Goal: Task Accomplishment & Management: Manage account settings

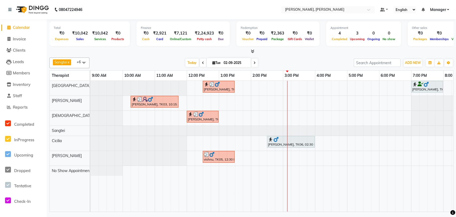
click at [279, 139] on div at bounding box center [291, 139] width 46 height 5
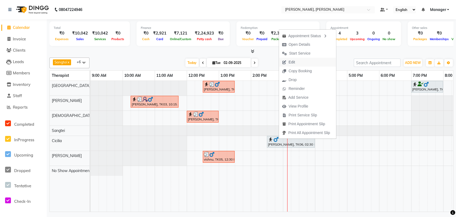
click at [313, 63] on button "Edit" at bounding box center [307, 62] width 57 height 9
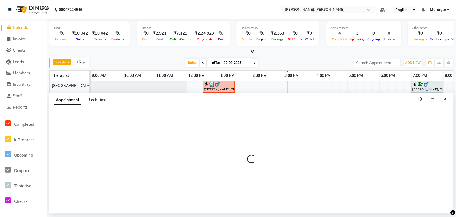
select select "tentative"
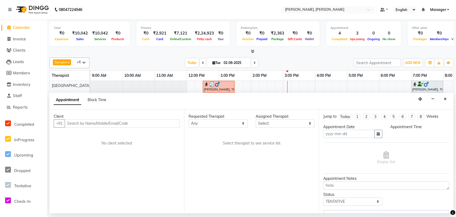
type input "02-09-2025"
select select "86016"
select select "3670"
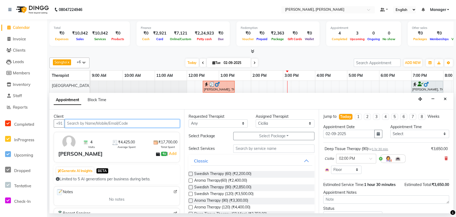
scroll to position [0, 54]
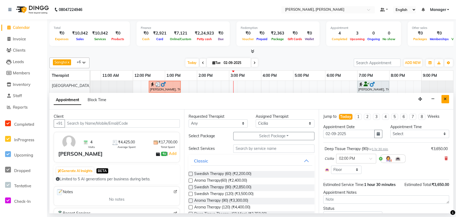
click at [444, 97] on button "Close" at bounding box center [446, 99] width 8 height 8
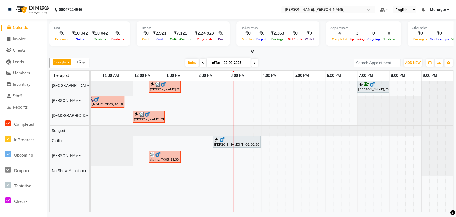
click at [226, 139] on div at bounding box center [237, 139] width 46 height 5
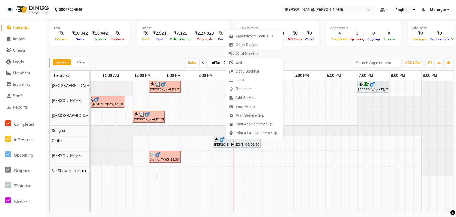
click at [248, 55] on span "Start Service" at bounding box center [246, 54] width 21 height 6
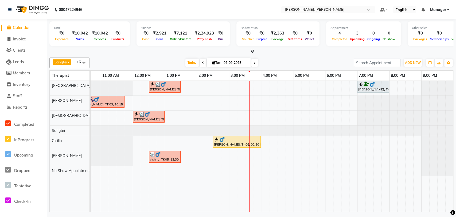
click at [86, 63] on span at bounding box center [84, 62] width 11 height 10
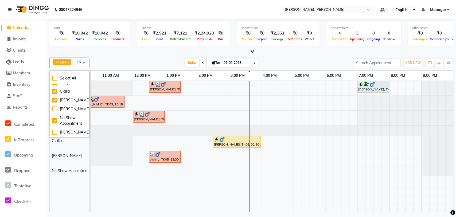
scroll to position [43, 0]
click at [53, 131] on div "[PERSON_NAME]" at bounding box center [69, 132] width 34 height 6
checkbox input "true"
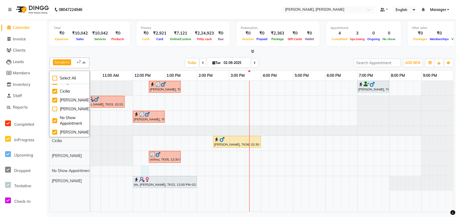
drag, startPoint x: 147, startPoint y: 174, endPoint x: 146, endPoint y: 179, distance: 4.4
click at [146, 179] on div "Vaibhav, TK07, 12:30 PM-01:30 PM, Deep Tissue Therapy (60 Mins) Mayukh, TK01, 0…" at bounding box center [245, 146] width 417 height 131
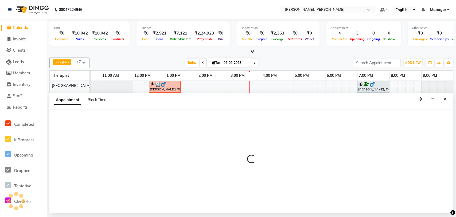
select select "86059"
select select "tentative"
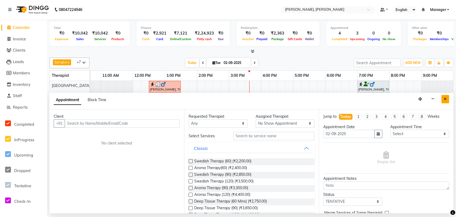
click at [443, 99] on button "Close" at bounding box center [446, 99] width 8 height 8
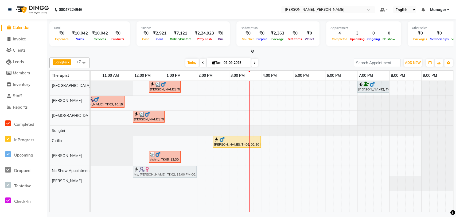
click at [150, 172] on tbody "Vaibhav, TK07, 12:30 PM-01:30 PM, Deep Tissue Therapy (60 Mins) Mayukh, TK01, 0…" at bounding box center [245, 136] width 417 height 110
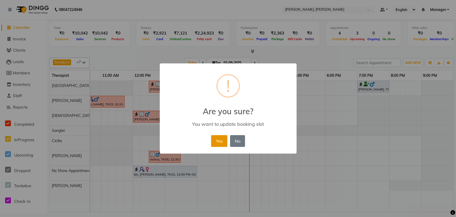
click at [222, 139] on button "Yes" at bounding box center [219, 141] width 16 height 12
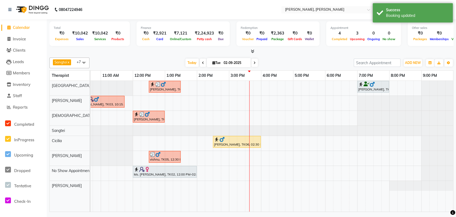
click at [84, 62] on span at bounding box center [84, 62] width 11 height 10
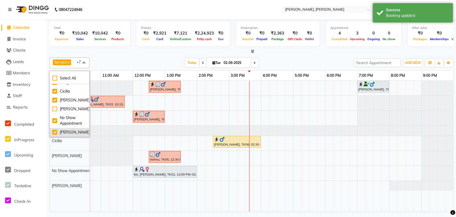
click at [53, 132] on div "[PERSON_NAME]" at bounding box center [69, 132] width 34 height 6
checkbox input "false"
click at [175, 56] on div "Sangtei x No Show Appointment x Ziri Lalnunziri x Gospel x Florence x Cicilia x…" at bounding box center [251, 133] width 404 height 156
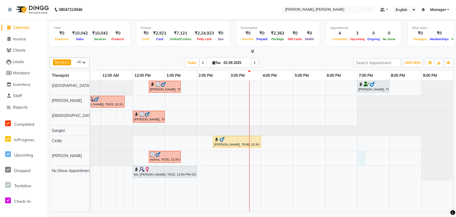
click at [358, 155] on div "Vaibhav, TK07, 12:30 PM-01:30 PM, Deep Tissue Therapy (60 Mins) Mayukh, TK01, 0…" at bounding box center [245, 146] width 417 height 131
select select "88461"
select select "1140"
select select "tentative"
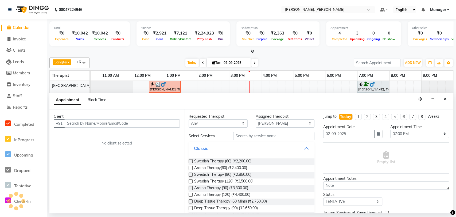
click at [358, 155] on div "Empty list" at bounding box center [387, 158] width 126 height 26
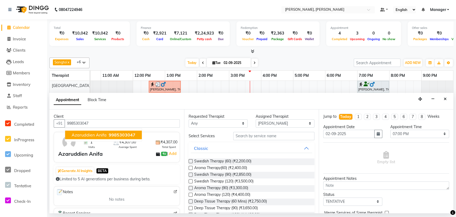
click at [97, 134] on span "Azaruddien Anifa" at bounding box center [89, 134] width 35 height 5
type input "9985303047"
click at [189, 161] on label at bounding box center [191, 161] width 4 height 4
click at [189, 161] on input "checkbox" at bounding box center [190, 161] width 3 height 3
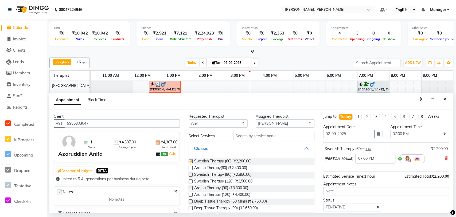
checkbox input "false"
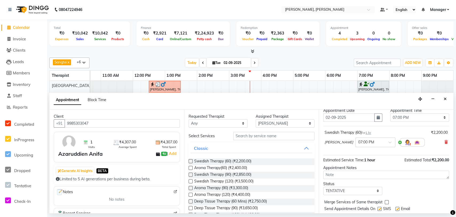
scroll to position [32, 0]
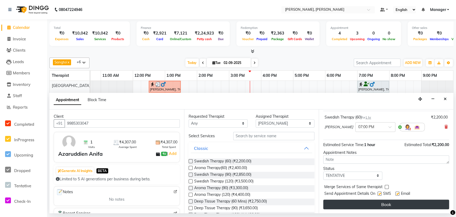
click at [368, 203] on button "Book" at bounding box center [387, 204] width 126 height 10
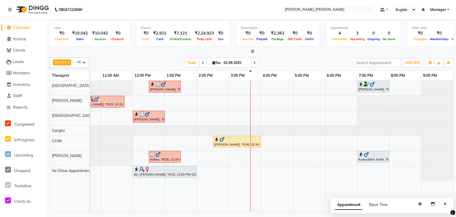
click at [374, 84] on img at bounding box center [372, 84] width 5 height 5
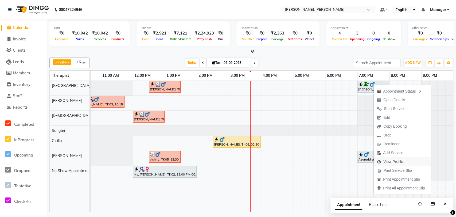
click at [395, 161] on span "View Profile" at bounding box center [394, 162] width 20 height 6
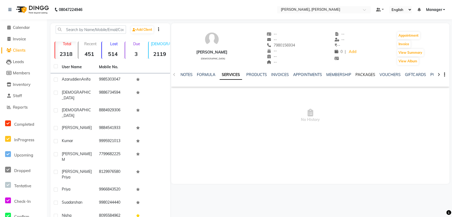
click at [362, 74] on link "PACKAGES" at bounding box center [365, 74] width 20 height 5
click at [197, 74] on link "SERVICES" at bounding box center [203, 74] width 18 height 5
click at [20, 28] on span "Calendar" at bounding box center [21, 27] width 17 height 5
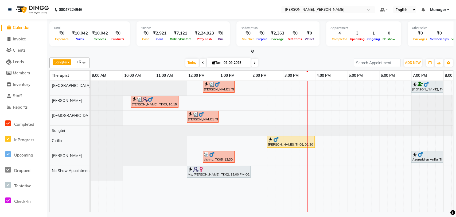
click at [169, 38] on span "Online/Custom" at bounding box center [181, 39] width 24 height 4
click at [313, 101] on div "Vaibhav, TK07, 12:30 PM-01:30 PM, Deep Tissue Therapy (60 Mins) Mayukh, TK01, 0…" at bounding box center [299, 146] width 417 height 131
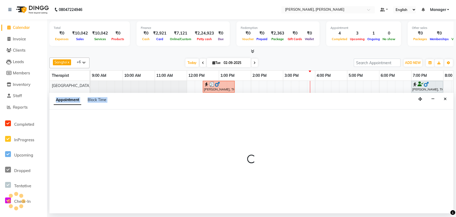
click at [313, 101] on div "Appointment Block Time" at bounding box center [251, 101] width 404 height 17
select select "63067"
select select "tentative"
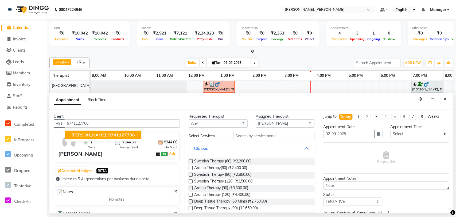
click at [80, 133] on span "Vamseedhar Reedy" at bounding box center [89, 134] width 34 height 5
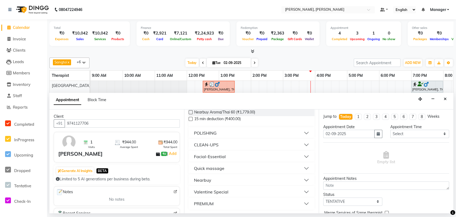
scroll to position [143, 0]
type input "9741127706"
click at [206, 167] on div "Quick massage" at bounding box center [209, 168] width 30 height 6
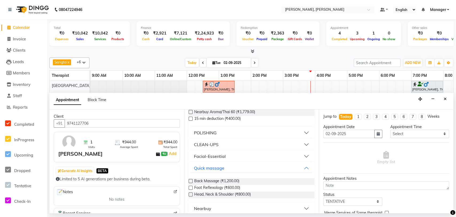
click at [191, 194] on label at bounding box center [191, 194] width 4 height 4
click at [191, 194] on input "checkbox" at bounding box center [190, 194] width 3 height 3
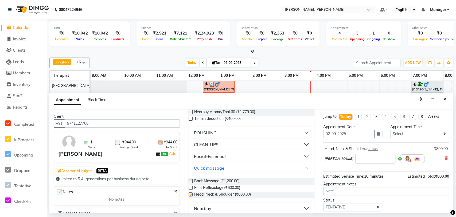
checkbox input "false"
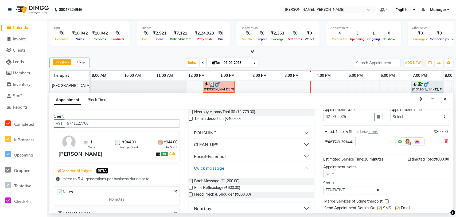
scroll to position [32, 0]
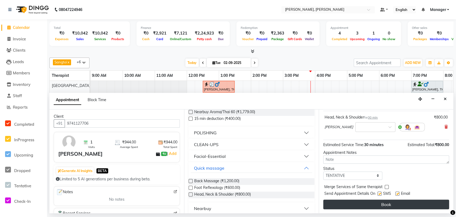
click at [359, 203] on button "Book" at bounding box center [387, 204] width 126 height 10
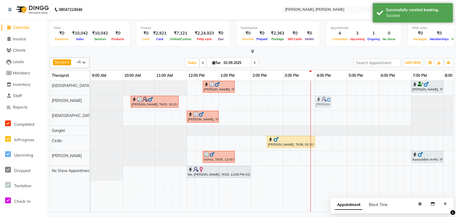
drag, startPoint x: 317, startPoint y: 100, endPoint x: 323, endPoint y: 100, distance: 5.6
click at [91, 100] on div "kumar, TK03, 10:15 AM-11:45 AM, Balinese Therapy (90) Vamseedhar Reedy, TK09, 0…" at bounding box center [91, 103] width 0 height 15
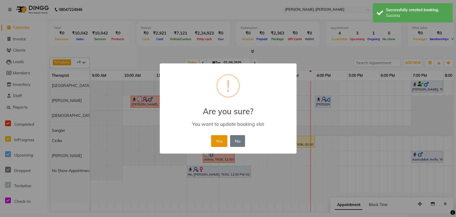
click at [217, 138] on button "Yes" at bounding box center [219, 141] width 16 height 12
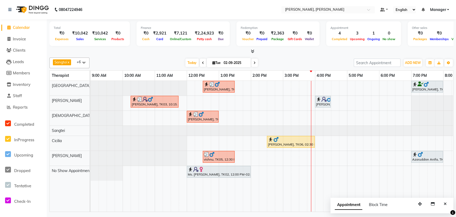
click at [325, 107] on link "[PERSON_NAME], TK09, 04:00 PM-04:30 PM, Head, Neck & Shoulder" at bounding box center [323, 102] width 16 height 12
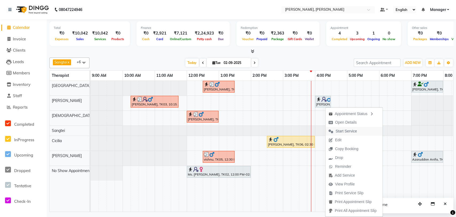
click at [346, 129] on span "Start Service" at bounding box center [346, 131] width 21 height 6
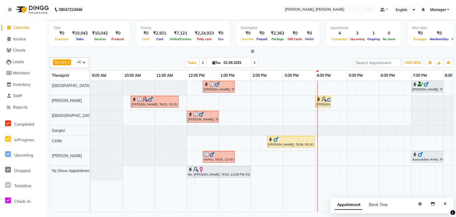
click at [321, 117] on div "Vaibhav, TK07, 12:30 PM-01:30 PM, Deep Tissue Therapy (60 Mins) Mayukh, TK01, 0…" at bounding box center [299, 146] width 417 height 131
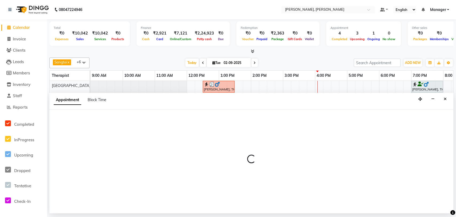
click at [321, 117] on div at bounding box center [251, 161] width 404 height 104
select select "63054"
select select "tentative"
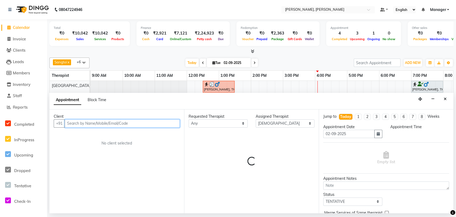
select select "960"
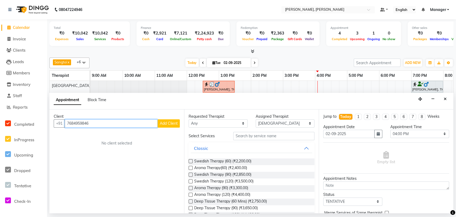
type input "7684959846"
click at [165, 121] on span "Add Client" at bounding box center [169, 123] width 18 height 5
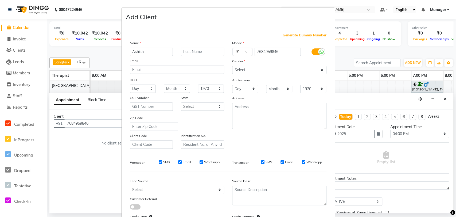
type input "Ashish"
click at [280, 69] on select "Select Male Female Other Prefer Not To Say" at bounding box center [279, 70] width 94 height 8
select select "[DEMOGRAPHIC_DATA]"
click at [232, 66] on select "Select Male Female Other Prefer Not To Say" at bounding box center [279, 70] width 94 height 8
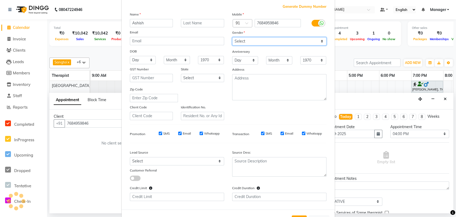
scroll to position [49, 0]
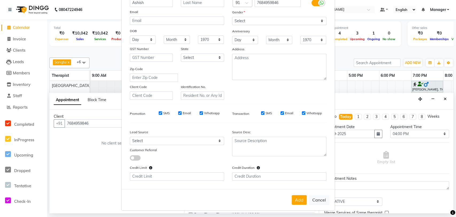
click at [159, 112] on input "SMS" at bounding box center [160, 112] width 3 height 3
checkbox input "false"
click at [178, 112] on input "Email" at bounding box center [179, 112] width 3 height 3
checkbox input "false"
drag, startPoint x: 199, startPoint y: 114, endPoint x: 210, endPoint y: 114, distance: 10.4
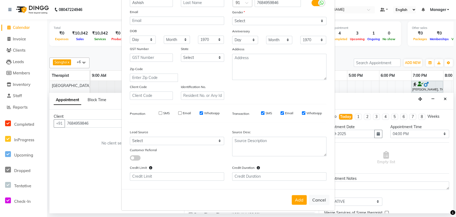
click at [200, 114] on div "Whatsapp" at bounding box center [210, 113] width 20 height 5
click at [263, 112] on div "SMS" at bounding box center [263, 113] width 18 height 5
click at [282, 112] on div "Email" at bounding box center [287, 113] width 13 height 5
click at [302, 113] on input "Whatsapp" at bounding box center [303, 112] width 3 height 3
checkbox input "false"
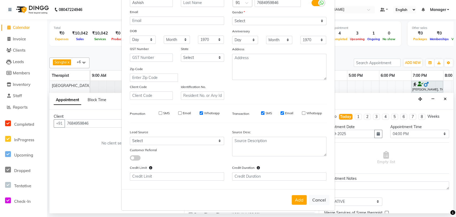
click at [281, 112] on input "Email" at bounding box center [282, 112] width 3 height 3
checkbox input "false"
click at [261, 114] on input "SMS" at bounding box center [262, 112] width 3 height 3
checkbox input "false"
click at [200, 112] on input "Whatsapp" at bounding box center [201, 112] width 3 height 3
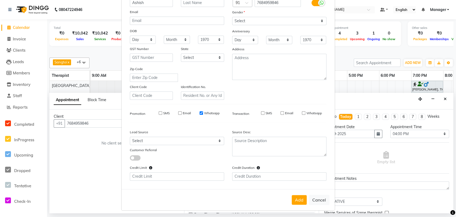
checkbox input "false"
click at [298, 199] on button "Add" at bounding box center [299, 200] width 15 height 10
select select
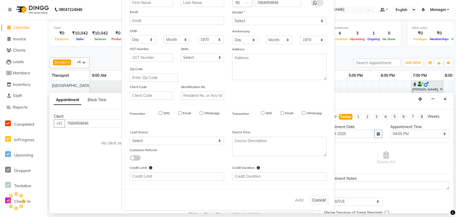
select select
checkbox input "false"
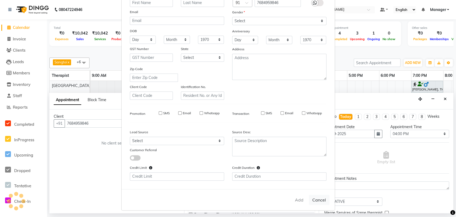
checkbox input "false"
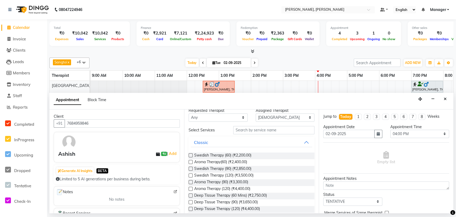
scroll to position [0, 0]
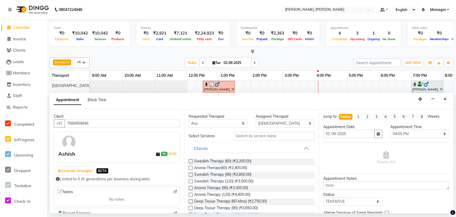
click at [191, 168] on label at bounding box center [191, 168] width 4 height 4
click at [191, 168] on input "checkbox" at bounding box center [190, 168] width 3 height 3
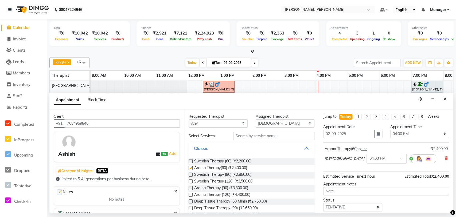
checkbox input "false"
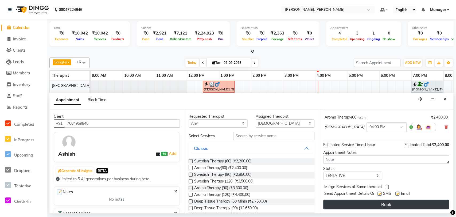
click at [377, 204] on button "Book" at bounding box center [387, 204] width 126 height 10
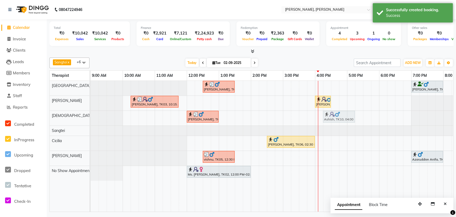
drag, startPoint x: 321, startPoint y: 115, endPoint x: 327, endPoint y: 115, distance: 6.7
click at [91, 115] on div "Manikandan, TK04, 12:00 PM-01:00 PM, Deep Tissue Therapy (60 Mins) Ashish, TK10…" at bounding box center [91, 118] width 0 height 15
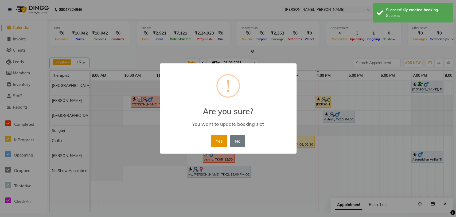
click at [218, 140] on button "Yes" at bounding box center [219, 141] width 16 height 12
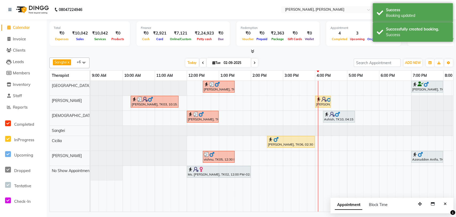
click at [338, 116] on div "Ashish, TK10, 04:15 PM-05:15 PM, Aroma Therapy(60)" at bounding box center [339, 117] width 31 height 10
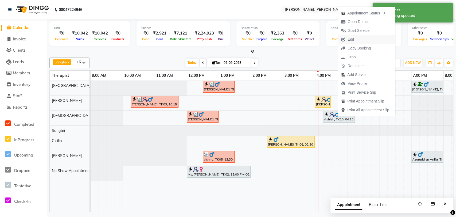
click at [359, 39] on button "Edit" at bounding box center [366, 39] width 57 height 9
select select "tentative"
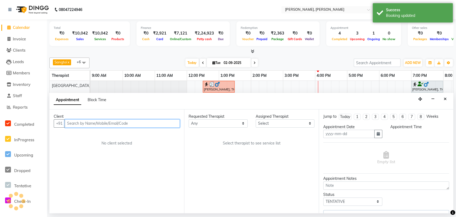
type input "02-09-2025"
select select "63054"
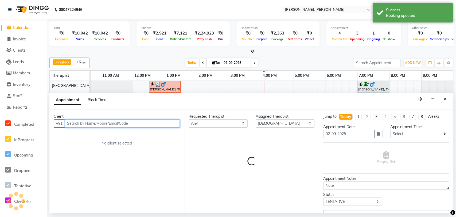
select select "3670"
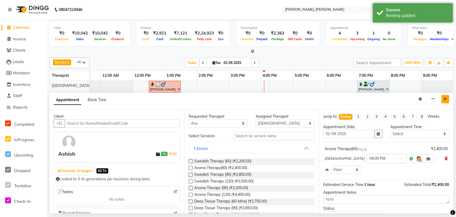
click at [448, 98] on button "Close" at bounding box center [446, 99] width 8 height 8
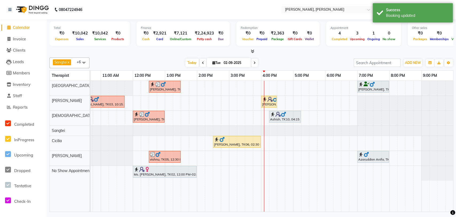
click at [285, 116] on div "Ashish, TK10, 04:15 PM-05:15 PM, Aroma Therapy(60)" at bounding box center [285, 117] width 31 height 10
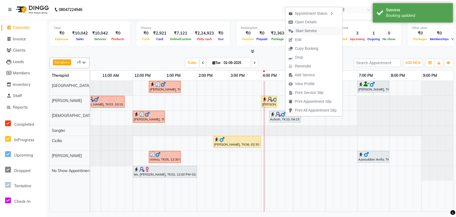
click at [316, 29] on span "Start Service" at bounding box center [306, 31] width 21 height 6
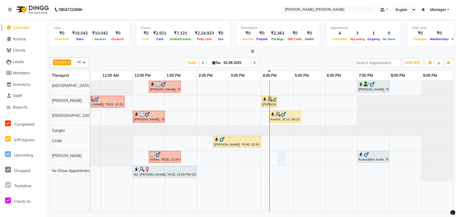
click at [279, 157] on div "Vaibhav, TK07, 12:30 PM-01:30 PM, Deep Tissue Therapy (60 Mins) Mayukh, TK01, 0…" at bounding box center [245, 146] width 417 height 131
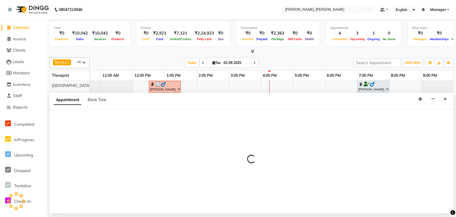
select select "88461"
select select "tentative"
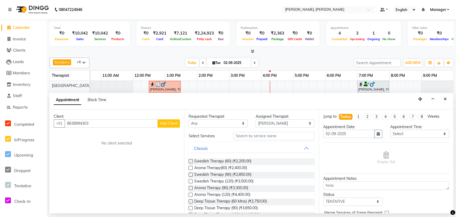
type input "8638994303"
click at [169, 122] on span "Add Client" at bounding box center [169, 123] width 18 height 5
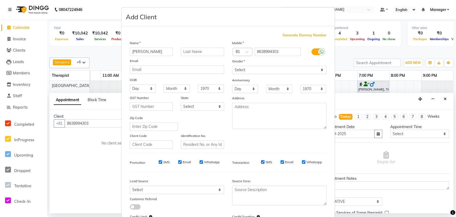
type input "[PERSON_NAME]"
click at [244, 68] on select "Select Male Female Other Prefer Not To Say" at bounding box center [279, 70] width 94 height 8
select select "[DEMOGRAPHIC_DATA]"
click at [232, 66] on select "Select Male Female Other Prefer Not To Say" at bounding box center [279, 70] width 94 height 8
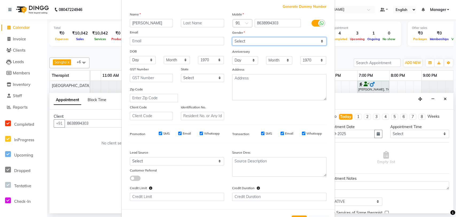
scroll to position [49, 0]
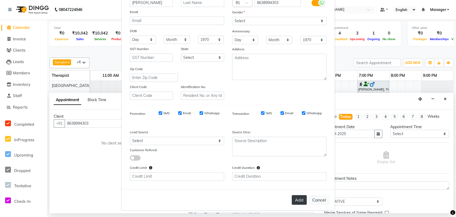
click at [297, 198] on button "Add" at bounding box center [299, 200] width 15 height 10
select select
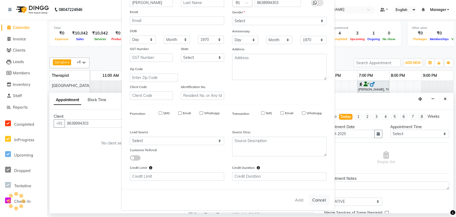
select select
checkbox input "false"
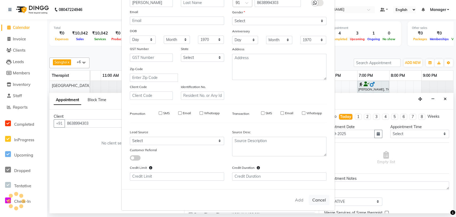
checkbox input "false"
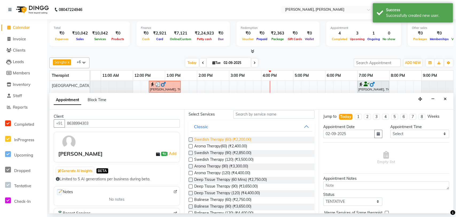
scroll to position [30, 0]
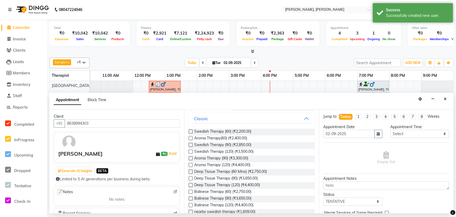
click at [190, 131] on label at bounding box center [191, 131] width 4 height 4
click at [190, 131] on input "checkbox" at bounding box center [190, 131] width 3 height 3
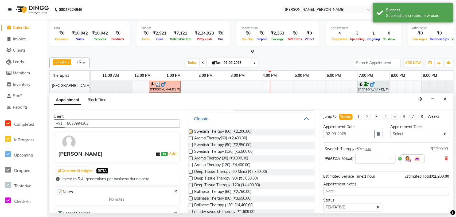
checkbox input "false"
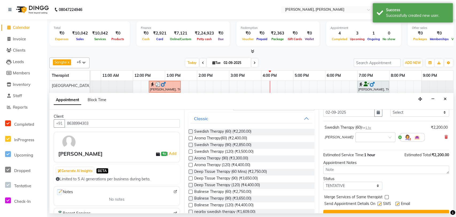
scroll to position [32, 0]
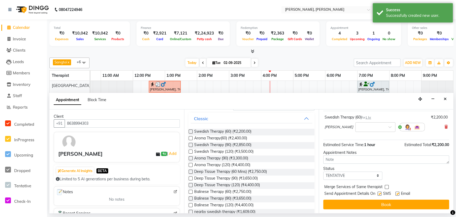
click at [377, 208] on button "Book" at bounding box center [387, 204] width 126 height 10
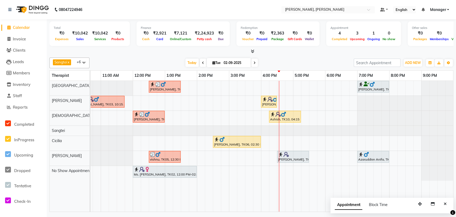
click at [269, 100] on img at bounding box center [270, 99] width 5 height 5
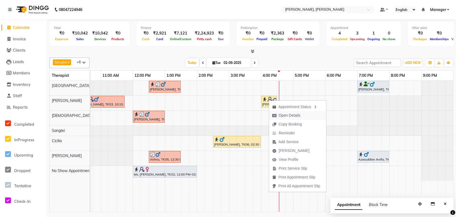
click at [294, 113] on span "Open Details" at bounding box center [290, 116] width 22 height 6
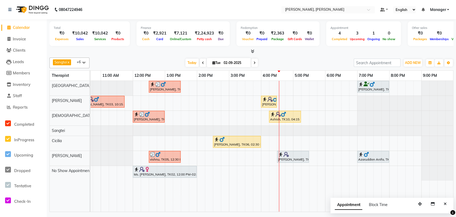
click at [269, 99] on img at bounding box center [270, 99] width 5 height 5
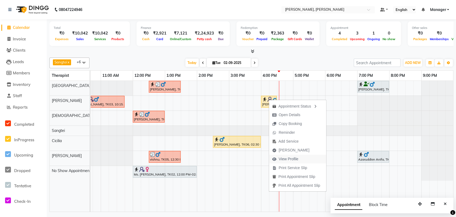
click at [293, 161] on span "View Profile" at bounding box center [289, 159] width 20 height 6
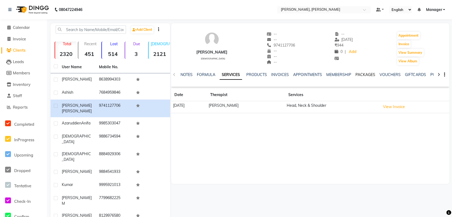
click at [361, 74] on link "PACKAGES" at bounding box center [365, 74] width 20 height 5
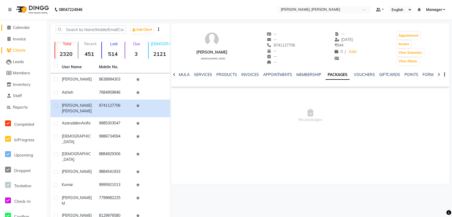
click at [9, 28] on icon at bounding box center [8, 27] width 3 height 4
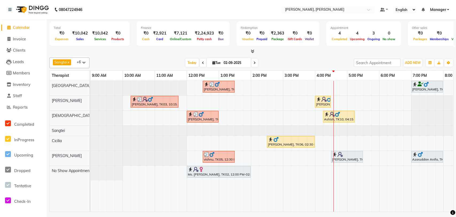
click at [279, 141] on img at bounding box center [276, 139] width 5 height 5
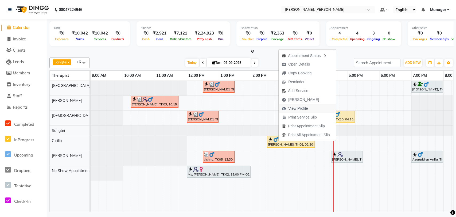
click at [297, 105] on span "View Profile" at bounding box center [295, 108] width 33 height 9
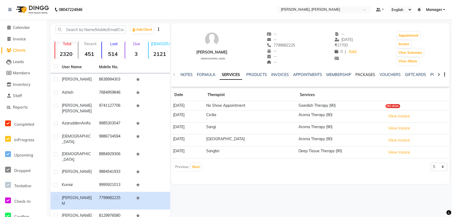
click at [355, 74] on link "PACKAGES" at bounding box center [365, 74] width 20 height 5
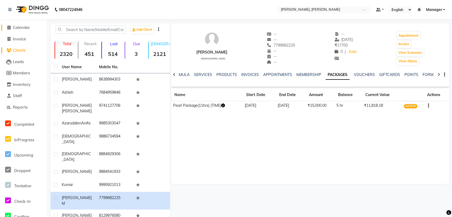
click at [14, 28] on span "Calendar" at bounding box center [21, 27] width 17 height 5
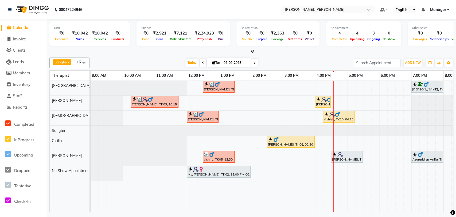
click at [274, 141] on img at bounding box center [276, 139] width 5 height 5
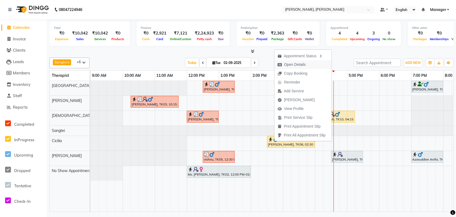
click at [290, 64] on span "Open Details" at bounding box center [295, 65] width 22 height 6
select select "1"
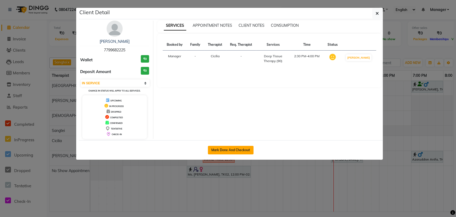
click at [226, 149] on button "Mark Done And Checkout" at bounding box center [231, 150] width 46 height 9
select select "service"
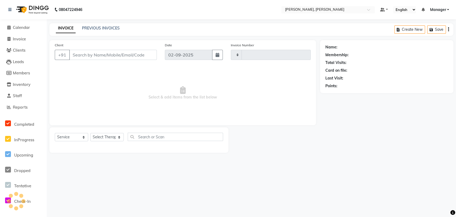
type input "1628"
select select "7301"
type input "7799682225"
select select "86016"
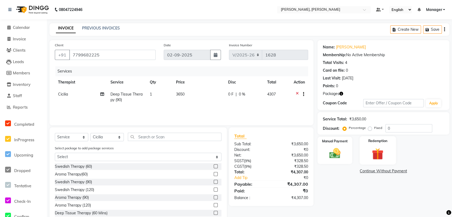
click at [387, 148] on img at bounding box center [377, 154] width 19 height 14
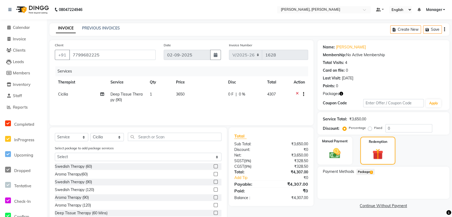
click at [364, 174] on span "Package 1" at bounding box center [365, 172] width 18 height 6
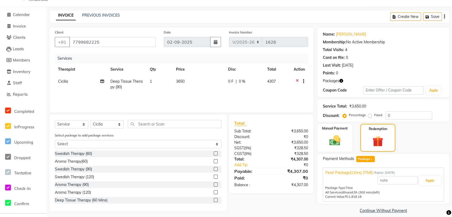
scroll to position [18, 0]
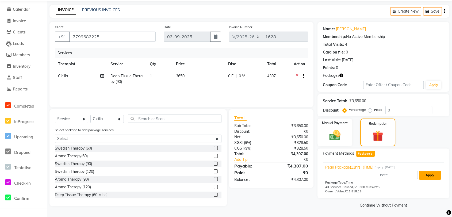
click at [433, 176] on button "Apply" at bounding box center [430, 175] width 22 height 9
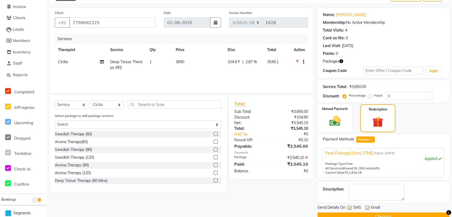
scroll to position [44, 0]
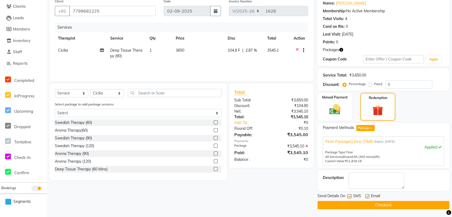
click at [401, 203] on button "Checkout" at bounding box center [383, 205] width 132 height 8
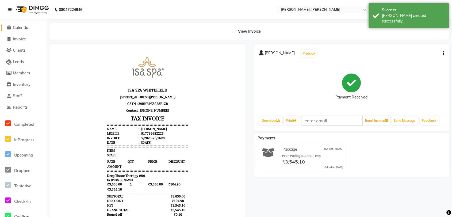
click at [17, 26] on span "Calendar" at bounding box center [21, 27] width 17 height 5
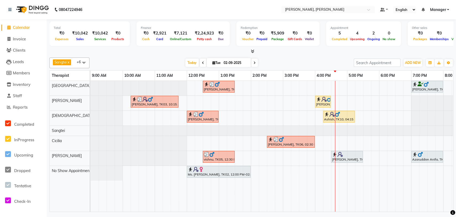
click at [320, 98] on img at bounding box center [318, 99] width 5 height 5
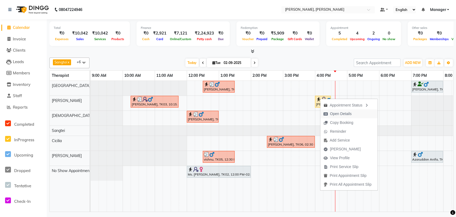
click at [348, 116] on span "Open Details" at bounding box center [341, 114] width 22 height 6
select select "1"
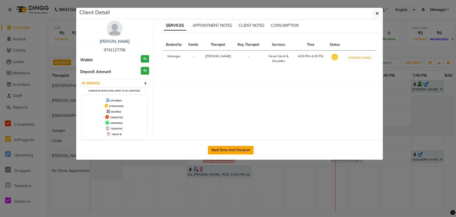
click at [226, 149] on button "Mark Done And Checkout" at bounding box center [231, 150] width 46 height 9
select select "service"
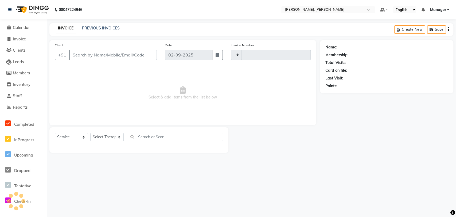
type input "1629"
select select "7301"
type input "9741127706"
select select "63067"
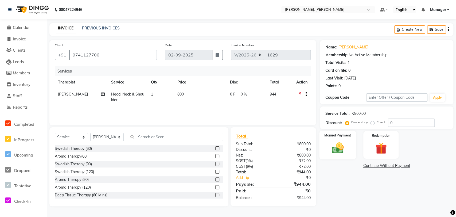
click at [346, 139] on div "Manual Payment" at bounding box center [338, 145] width 37 height 29
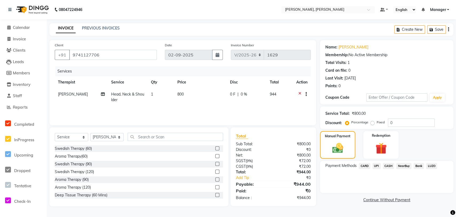
click at [363, 168] on span "CARD" at bounding box center [364, 166] width 11 height 6
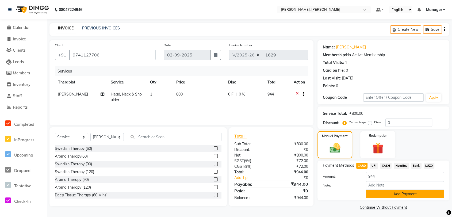
click at [394, 192] on button "Add Payment" at bounding box center [405, 194] width 78 height 8
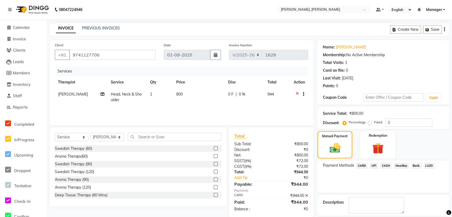
scroll to position [25, 0]
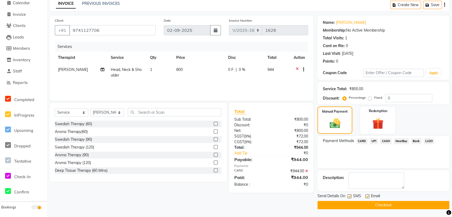
click at [374, 206] on button "Checkout" at bounding box center [383, 205] width 132 height 8
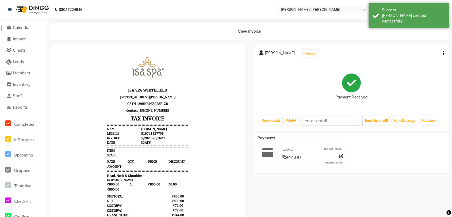
click at [15, 29] on span "Calendar" at bounding box center [21, 27] width 17 height 5
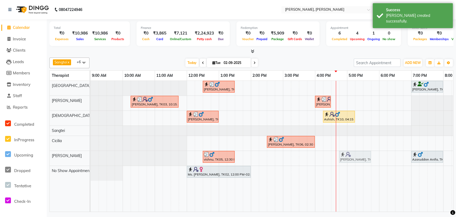
click at [91, 155] on div "vishnu, TK05, 12:30 PM-01:30 PM, Deep Tissue Therapy (60 Mins) Rana, TK11, 04:3…" at bounding box center [91, 158] width 0 height 15
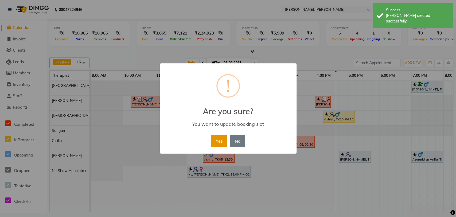
click at [211, 141] on button "Yes" at bounding box center [219, 141] width 16 height 12
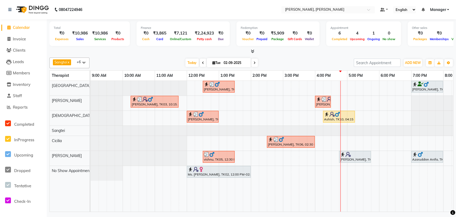
click at [358, 159] on div "Rana, TK11, 04:45 PM-05:45 PM, Swedish Therapy (60)" at bounding box center [355, 157] width 31 height 10
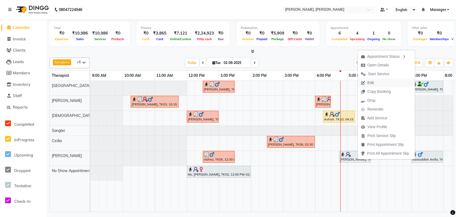
click at [379, 79] on button "Edit" at bounding box center [386, 82] width 57 height 9
select select "tentative"
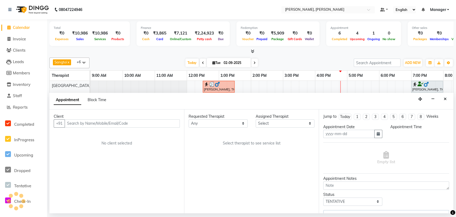
type input "02-09-2025"
select select "88461"
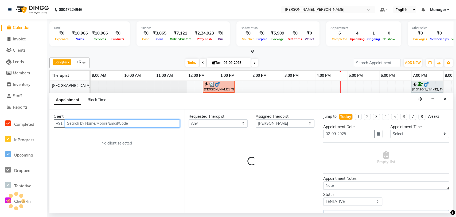
scroll to position [0, 54]
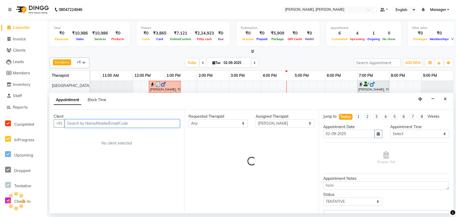
select select "3740"
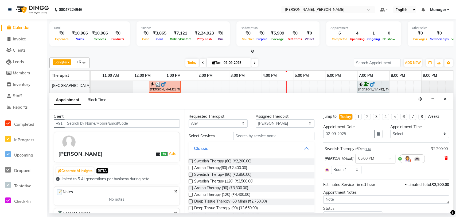
click at [445, 156] on icon at bounding box center [446, 158] width 3 height 4
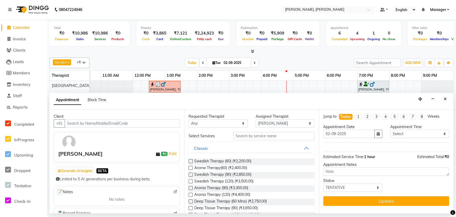
click at [188, 167] on div "Requested Therapist Any Cicilia Cindy Florence Gospel No Show Appointment Rebec…" at bounding box center [251, 161] width 135 height 104
click at [191, 168] on label at bounding box center [191, 168] width 4 height 4
click at [191, 168] on input "checkbox" at bounding box center [190, 168] width 3 height 3
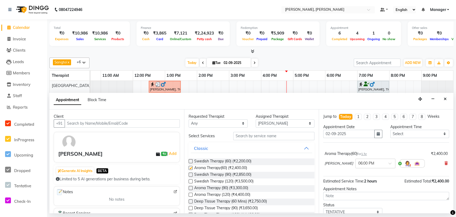
checkbox input "false"
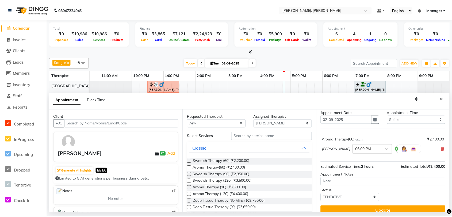
scroll to position [21, 0]
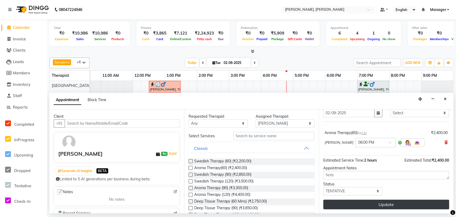
click at [369, 202] on button "Update" at bounding box center [387, 204] width 126 height 10
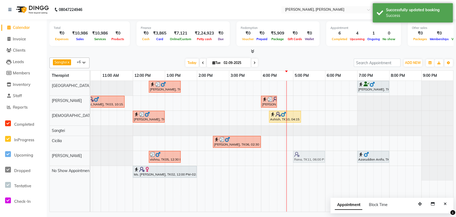
drag, startPoint x: 339, startPoint y: 159, endPoint x: 308, endPoint y: 161, distance: 31.3
click at [37, 161] on div "vishnu, TK05, 12:30 PM-01:30 PM, Deep Tissue Therapy (60 Mins) Rana, TK11, 06:0…" at bounding box center [37, 158] width 0 height 15
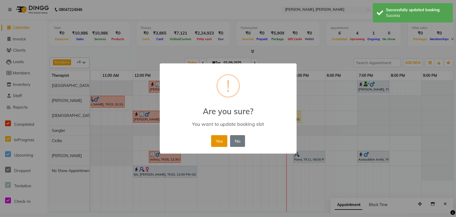
click at [221, 141] on button "Yes" at bounding box center [219, 141] width 16 height 12
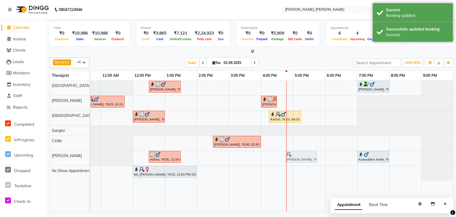
drag, startPoint x: 297, startPoint y: 156, endPoint x: 290, endPoint y: 157, distance: 7.3
click at [37, 157] on div "vishnu, TK05, 12:30 PM-01:30 PM, Deep Tissue Therapy (60 Mins) Rana, TK11, 05:0…" at bounding box center [37, 158] width 0 height 15
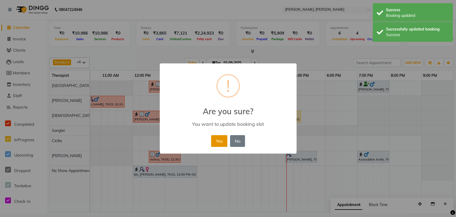
click at [221, 140] on button "Yes" at bounding box center [219, 141] width 16 height 12
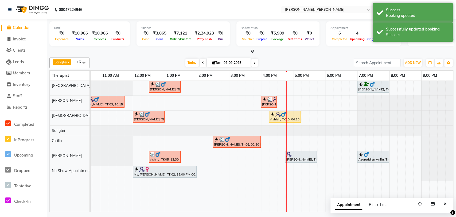
click at [298, 159] on div "Rana, TK11, 05:00 PM-06:00 PM, Aroma Therapy(60)" at bounding box center [301, 157] width 31 height 10
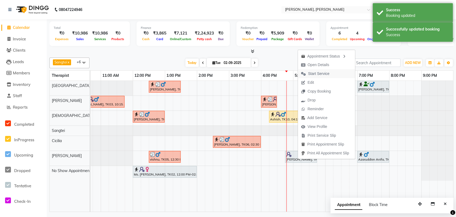
click at [321, 75] on span "Start Service" at bounding box center [318, 74] width 21 height 6
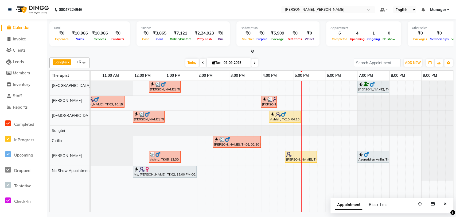
click at [282, 118] on div "Ashish, TK10, 04:15 PM-05:15 PM, Aroma Therapy(60)" at bounding box center [285, 117] width 31 height 10
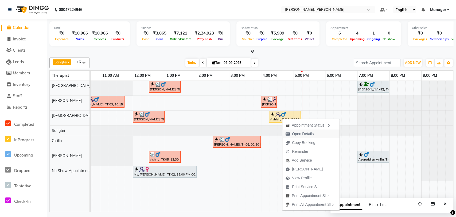
click at [300, 135] on span "Open Details" at bounding box center [303, 134] width 22 height 6
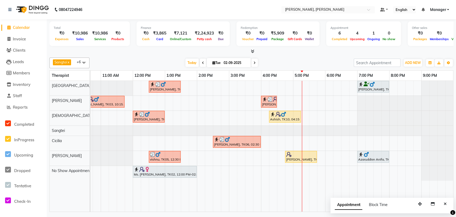
click at [282, 118] on div "Ashish, TK10, 04:15 PM-05:15 PM, Aroma Therapy(60)" at bounding box center [285, 117] width 31 height 10
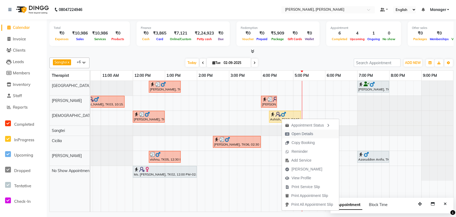
click at [300, 137] on span "Open Details" at bounding box center [299, 133] width 34 height 9
select select "1"
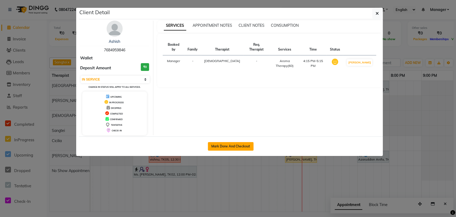
click at [238, 144] on button "Mark Done And Checkout" at bounding box center [231, 146] width 46 height 9
select select "service"
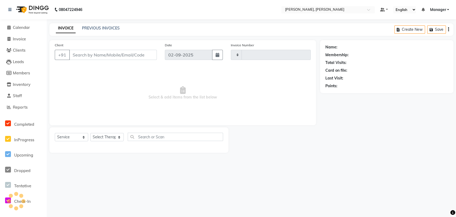
type input "1630"
select select "3"
select select "7301"
type input "7684959846"
select select "63054"
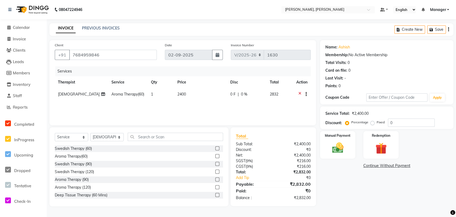
click at [245, 94] on span "0 %" at bounding box center [244, 94] width 6 height 6
select select "63054"
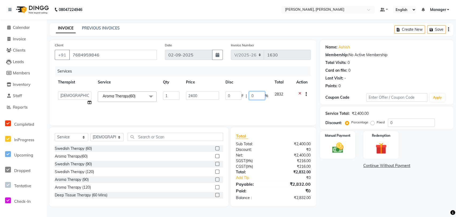
click at [255, 95] on input "0" at bounding box center [257, 95] width 16 height 8
type input "10"
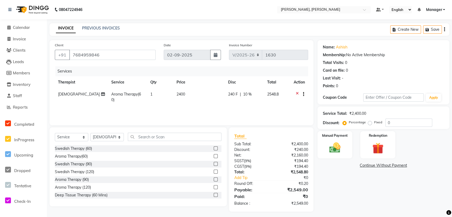
click at [264, 140] on div "Total Sub Total: ₹2,400.00 Discount: ₹240.00 Net: ₹2,160.00 SGST ( 9% ) ₹194.40…" at bounding box center [271, 170] width 74 height 74
click at [328, 143] on img at bounding box center [334, 147] width 19 height 13
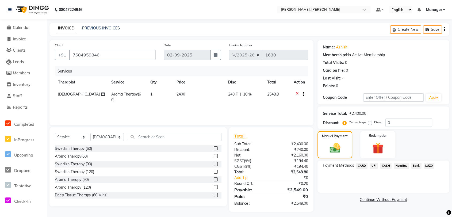
click at [373, 166] on span "UPI" at bounding box center [374, 166] width 8 height 6
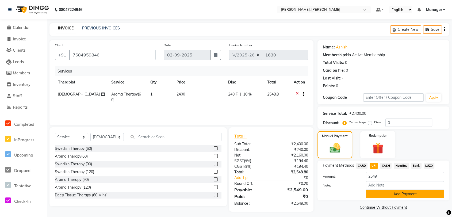
click at [393, 195] on button "Add Payment" at bounding box center [405, 194] width 78 height 8
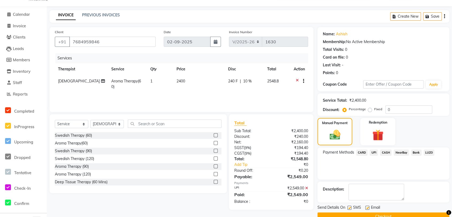
scroll to position [25, 0]
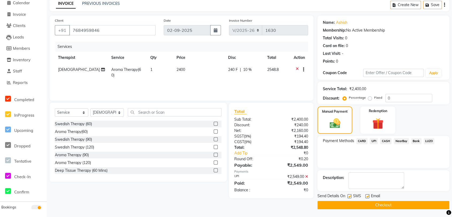
click at [387, 204] on button "Checkout" at bounding box center [383, 205] width 132 height 8
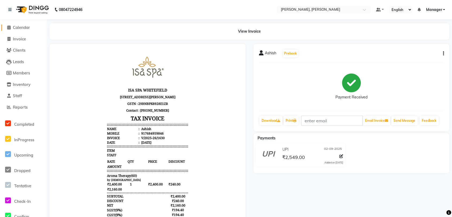
click at [16, 30] on link "Calendar" at bounding box center [23, 28] width 44 height 6
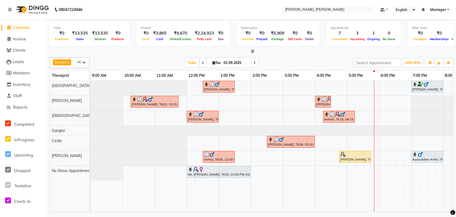
click at [355, 159] on div "[PERSON_NAME], TK11, 04:45 PM-05:45 PM, Aroma Therapy(60)" at bounding box center [355, 157] width 31 height 10
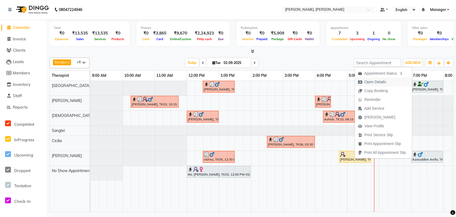
click at [380, 84] on span "Open Details" at bounding box center [376, 82] width 22 height 6
select select "1"
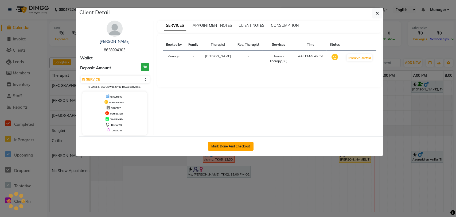
click at [229, 145] on button "Mark Done And Checkout" at bounding box center [231, 146] width 46 height 9
select select "7301"
select select "service"
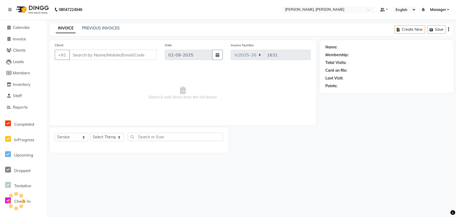
select select "3"
type input "8638994303"
select select "88461"
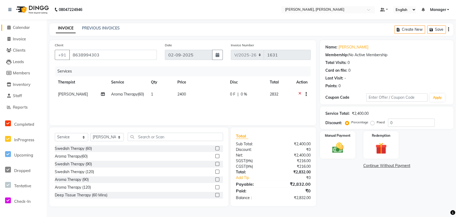
click at [13, 28] on span "Calendar" at bounding box center [21, 27] width 17 height 5
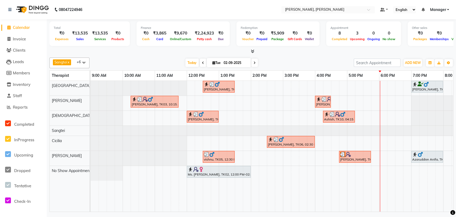
click at [153, 99] on div at bounding box center [155, 99] width 46 height 5
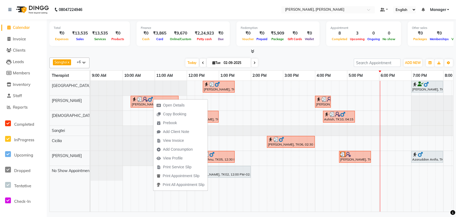
click at [153, 99] on div "Open Details Copy Booking Prebook Add Client Note View Invoice Add Consumption …" at bounding box center [180, 145] width 55 height 92
click at [190, 103] on button "Open Details" at bounding box center [180, 105] width 54 height 9
select select "3"
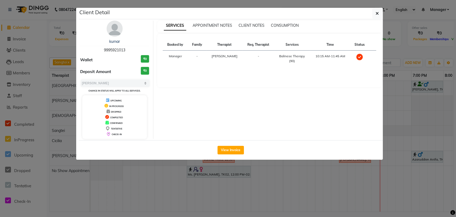
drag, startPoint x: 128, startPoint y: 48, endPoint x: 97, endPoint y: 47, distance: 31.3
click at [97, 47] on div "kumar 9995921013" at bounding box center [114, 46] width 69 height 14
copy span "9995921013"
drag, startPoint x: 124, startPoint y: 42, endPoint x: 106, endPoint y: 41, distance: 17.9
click at [106, 41] on div "kumar" at bounding box center [114, 42] width 69 height 6
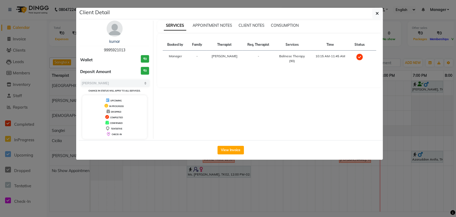
copy link "kumar"
click at [376, 14] on icon "button" at bounding box center [377, 13] width 3 height 4
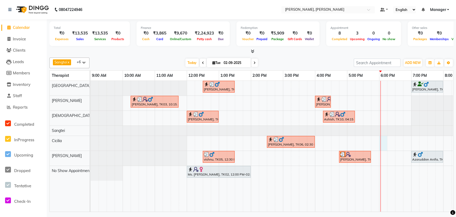
click at [385, 142] on div "Vaibhav, TK07, 12:30 PM-01:30 PM, Deep Tissue Therapy (60 Mins) Mayukh, TK01, 0…" at bounding box center [299, 146] width 417 height 131
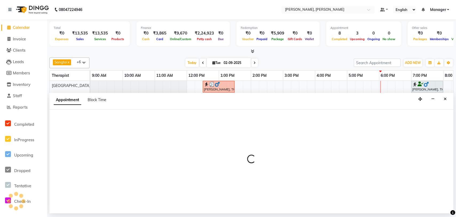
select select "86016"
select select "1080"
select select "tentative"
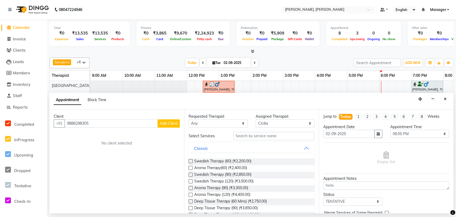
type input "9886298305"
click at [166, 123] on span "Add Client" at bounding box center [169, 123] width 18 height 5
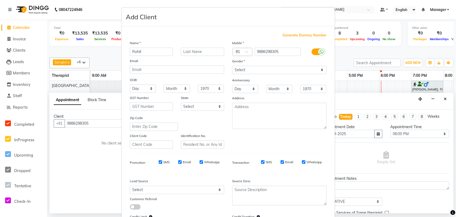
type input "Rohit"
click at [273, 67] on select "Select Male Female Other Prefer Not To Say" at bounding box center [279, 70] width 94 height 8
select select "[DEMOGRAPHIC_DATA]"
click at [232, 66] on select "Select Male Female Other Prefer Not To Say" at bounding box center [279, 70] width 94 height 8
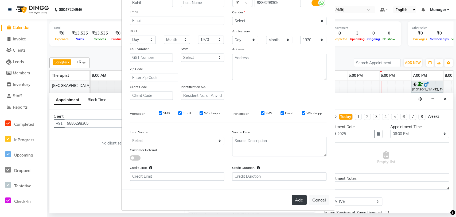
click at [298, 201] on button "Add" at bounding box center [299, 200] width 15 height 10
select select
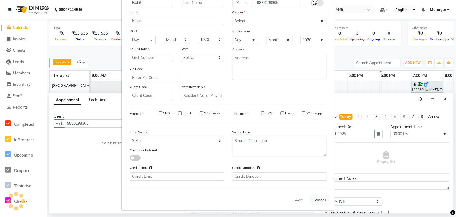
select select
checkbox input "false"
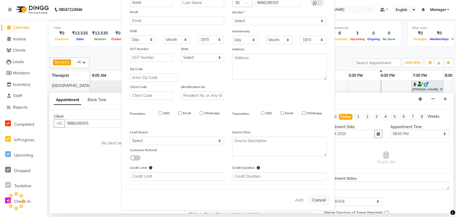
checkbox input "false"
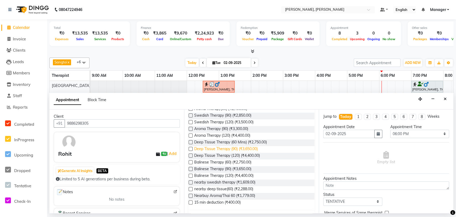
scroll to position [59, 0]
click at [190, 161] on label at bounding box center [191, 162] width 4 height 4
click at [190, 161] on input "checkbox" at bounding box center [190, 162] width 3 height 3
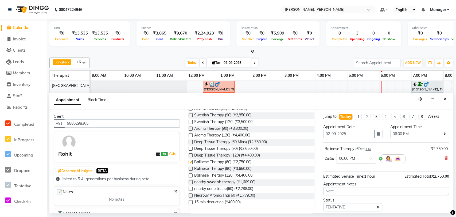
checkbox input "false"
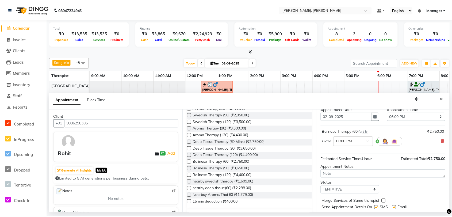
scroll to position [32, 0]
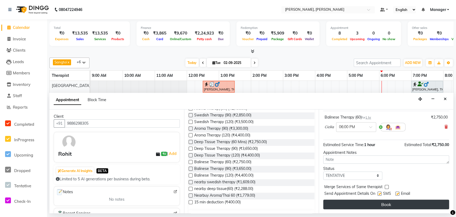
click at [379, 203] on button "Book" at bounding box center [387, 204] width 126 height 10
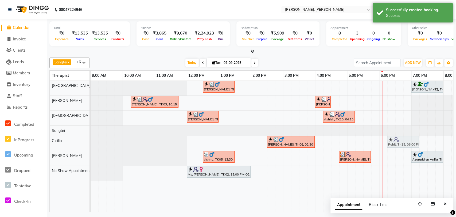
drag, startPoint x: 393, startPoint y: 144, endPoint x: 400, endPoint y: 144, distance: 6.4
click at [91, 144] on div "Kumar M, TK06, 02:30 PM-04:00 PM, Deep Tissue Therapy (90) Rohit, TK12, 06:00 P…" at bounding box center [91, 143] width 0 height 15
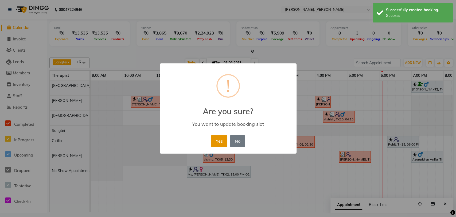
click at [216, 140] on button "Yes" at bounding box center [219, 141] width 16 height 12
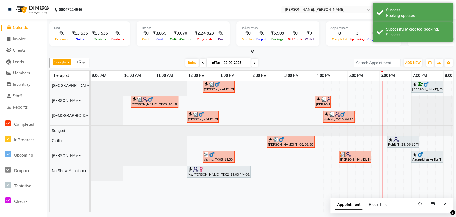
click at [406, 142] on div "Rohit, TK12, 06:15 PM-07:15 PM, Balinese Therapy (60)" at bounding box center [403, 142] width 31 height 10
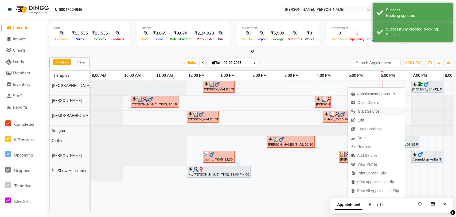
click at [368, 115] on span "Start Service" at bounding box center [365, 111] width 35 height 9
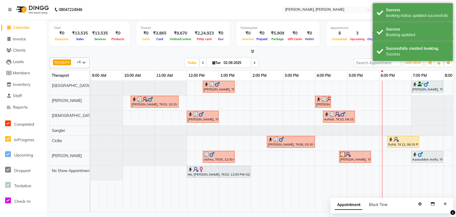
click at [351, 159] on div "[PERSON_NAME], TK11, 04:45 PM-05:45 PM, Aroma Therapy(60)" at bounding box center [355, 157] width 31 height 10
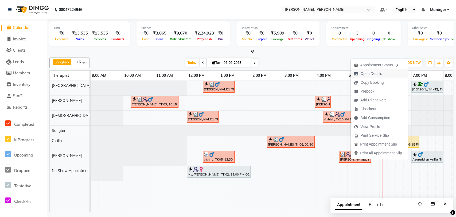
click at [375, 74] on span "Open Details" at bounding box center [372, 74] width 22 height 6
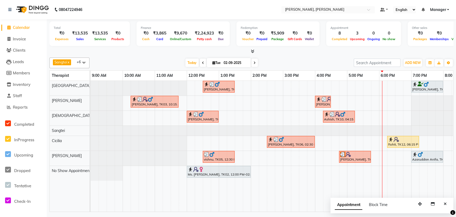
click at [351, 156] on img at bounding box center [348, 154] width 5 height 5
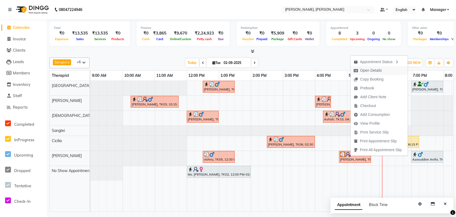
click at [385, 69] on span "Open Details" at bounding box center [368, 70] width 34 height 9
select select "3"
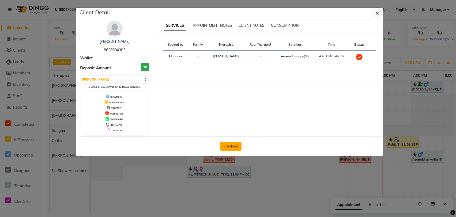
click at [230, 145] on button "Checkout" at bounding box center [230, 146] width 21 height 9
select select "7301"
select select "service"
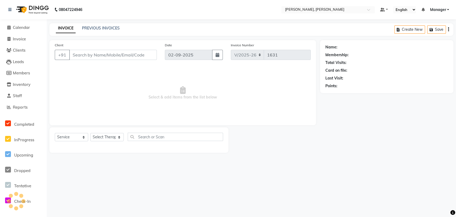
type input "8638994303"
select select "88461"
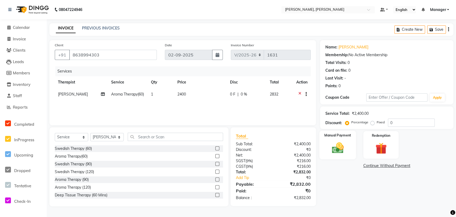
click at [332, 138] on div "Manual Payment" at bounding box center [338, 145] width 37 height 29
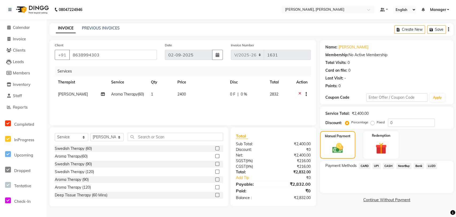
click at [377, 166] on span "UPI" at bounding box center [377, 166] width 8 height 6
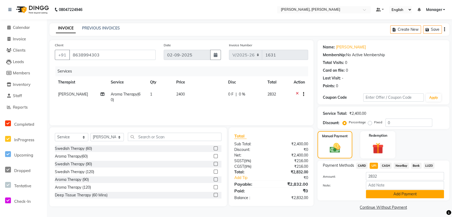
click at [392, 194] on button "Add Payment" at bounding box center [405, 194] width 78 height 8
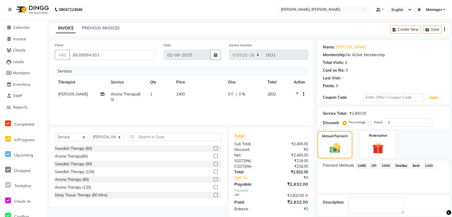
scroll to position [25, 0]
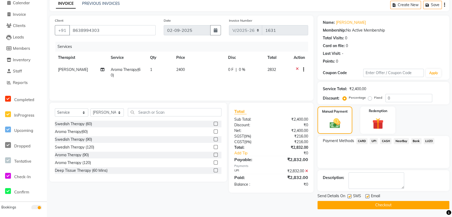
click at [365, 202] on button "Checkout" at bounding box center [383, 205] width 132 height 8
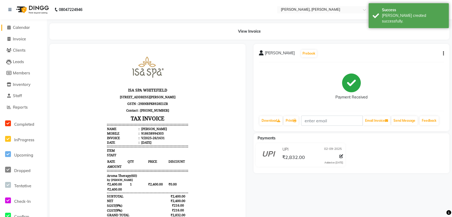
click at [18, 27] on span "Calendar" at bounding box center [21, 27] width 17 height 5
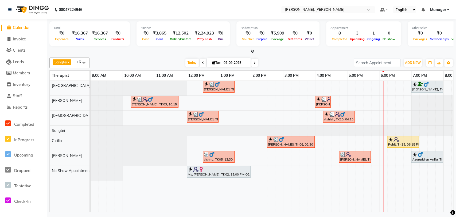
click at [396, 142] on div "Rohit, TK12, 06:15 PM-07:15 PM, Balinese Therapy (60)" at bounding box center [403, 142] width 31 height 10
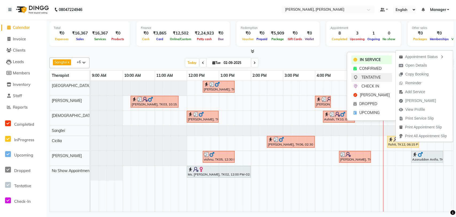
click at [364, 79] on span "TENTATIVE" at bounding box center [371, 78] width 19 height 6
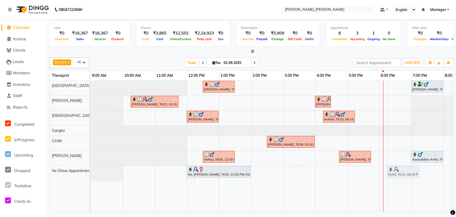
drag, startPoint x: 396, startPoint y: 145, endPoint x: 394, endPoint y: 177, distance: 32.2
click at [394, 177] on tbody "Vaibhav, TK07, 12:30 PM-01:30 PM, Deep Tissue Therapy (60 Mins) Mayukh, TK01, 0…" at bounding box center [299, 131] width 417 height 100
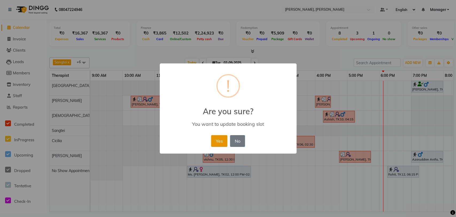
click at [220, 140] on button "Yes" at bounding box center [219, 141] width 16 height 12
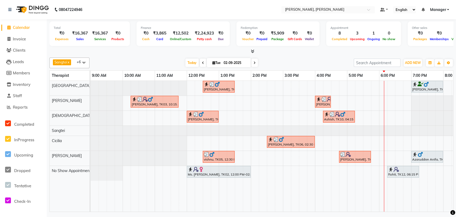
click at [192, 116] on div "[PERSON_NAME], TK04, 12:00 PM-01:00 PM, Deep Tissue Therapy (60 Mins)" at bounding box center [202, 117] width 31 height 10
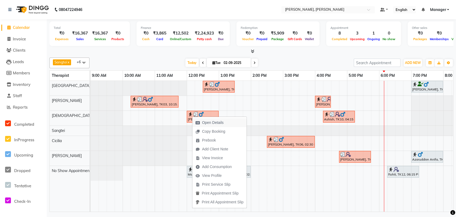
click at [213, 121] on span "Open Details" at bounding box center [213, 123] width 22 height 6
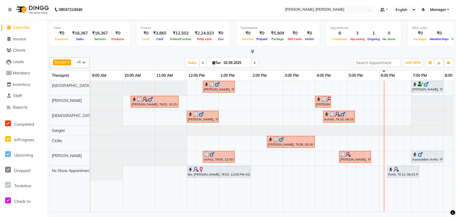
click at [197, 116] on img at bounding box center [195, 114] width 5 height 5
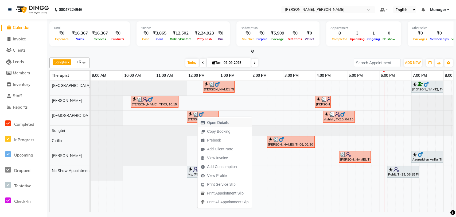
click at [215, 122] on span "Open Details" at bounding box center [218, 123] width 22 height 6
select select "3"
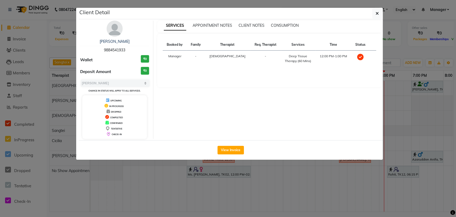
drag, startPoint x: 130, startPoint y: 48, endPoint x: 103, endPoint y: 49, distance: 27.0
click at [103, 49] on div "Manikandan 9884541933" at bounding box center [114, 46] width 69 height 14
copy span "9884541933"
drag, startPoint x: 128, startPoint y: 41, endPoint x: 103, endPoint y: 42, distance: 25.4
click at [103, 42] on div "[PERSON_NAME]" at bounding box center [114, 42] width 69 height 6
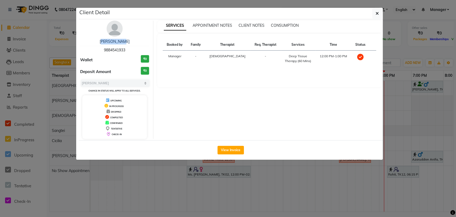
copy link "[PERSON_NAME]"
click at [114, 40] on link "[PERSON_NAME]" at bounding box center [115, 41] width 30 height 5
click at [114, 40] on div "Manikandan 9884541933 Wallet ₹0 Deposit Amount ₹0 Select MARK DONE UPCOMING Cha…" at bounding box center [115, 80] width 78 height 118
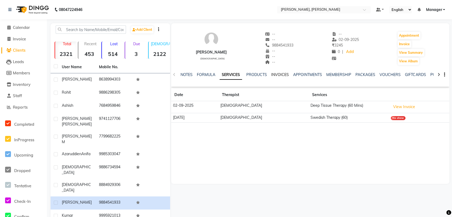
click at [283, 74] on link "INVOICES" at bounding box center [280, 74] width 18 height 5
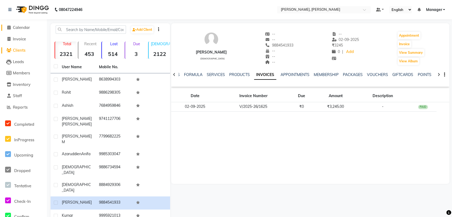
click at [16, 29] on span "Calendar" at bounding box center [21, 27] width 17 height 5
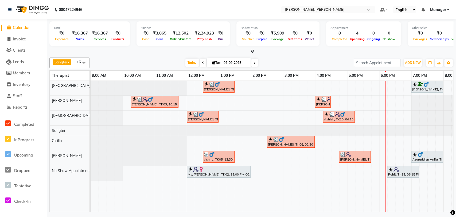
click at [218, 159] on div "vishnu, TK05, 12:30 PM-01:30 PM, Deep Tissue Therapy (60 Mins)" at bounding box center [219, 157] width 31 height 10
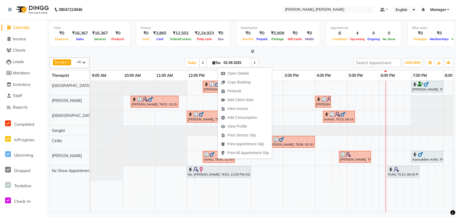
click at [218, 159] on div "vishnu, TK05, 12:30 PM-01:30 PM, Deep Tissue Therapy (60 Mins)" at bounding box center [219, 157] width 31 height 10
click at [237, 68] on ul "Open Details Copy Booking Prebook Add Client Note View Invoice Add Consumption …" at bounding box center [245, 112] width 55 height 91
click at [237, 72] on span "Open Details" at bounding box center [239, 74] width 22 height 6
select select "3"
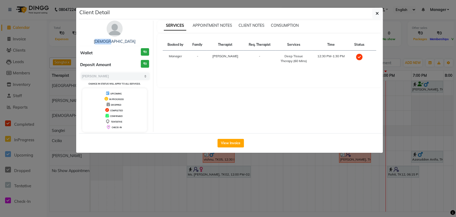
drag, startPoint x: 122, startPoint y: 40, endPoint x: 102, endPoint y: 41, distance: 19.8
click at [102, 41] on div "[DEMOGRAPHIC_DATA]" at bounding box center [114, 42] width 69 height 6
copy link "[DEMOGRAPHIC_DATA]"
click at [130, 37] on div "vishnu Wallet ₹0 Deposit Amount ₹0 Select MARK DONE UPCOMING Change in status w…" at bounding box center [115, 76] width 78 height 111
click at [114, 41] on link "[DEMOGRAPHIC_DATA]" at bounding box center [115, 41] width 42 height 5
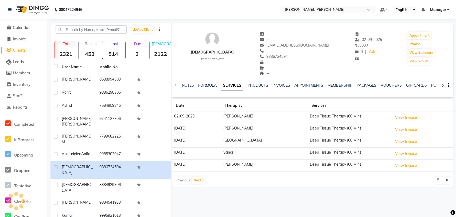
click at [114, 41] on div "vishnu Wallet ₹0 Deposit Amount ₹0 Select MARK DONE UPCOMING Change in status w…" at bounding box center [115, 49] width 78 height 111
drag, startPoint x: 287, startPoint y: 55, endPoint x: 260, endPoint y: 56, distance: 26.8
click at [260, 56] on div "9886734594 Family Mobile No." at bounding box center [292, 57] width 70 height 6
copy span "9886734594"
drag, startPoint x: 214, startPoint y: 52, endPoint x: 197, endPoint y: 50, distance: 17.2
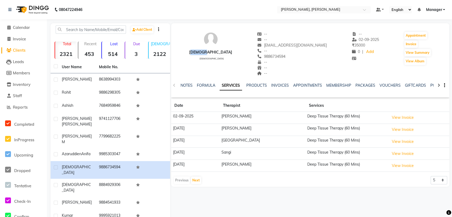
click at [197, 50] on div "vishnu male -- -- Vijasu@gmail.com -- 9886734594 -- -- -- -- 02-09-2025 ₹ 35000…" at bounding box center [310, 51] width 278 height 50
copy div "[DEMOGRAPHIC_DATA]"
click at [22, 27] on span "Calendar" at bounding box center [21, 27] width 17 height 5
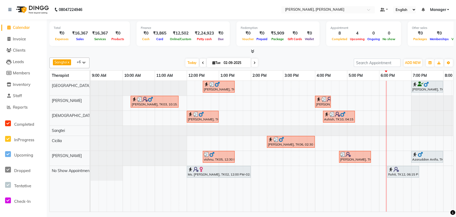
click at [279, 143] on div "[PERSON_NAME], TK06, 02:30 PM-04:00 PM, Deep Tissue Therapy (90)" at bounding box center [291, 142] width 47 height 10
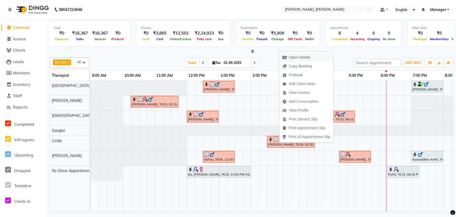
click at [296, 55] on span "Open Details" at bounding box center [300, 58] width 22 height 6
select select "3"
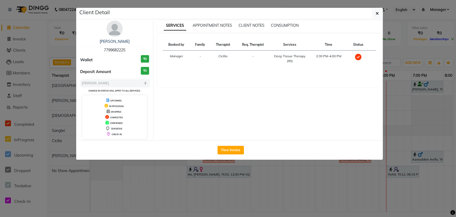
drag, startPoint x: 128, startPoint y: 49, endPoint x: 97, endPoint y: 49, distance: 31.0
click at [97, 49] on div "Kumar M 7799682225" at bounding box center [114, 46] width 69 height 14
copy span "7799682225"
drag, startPoint x: 127, startPoint y: 43, endPoint x: 104, endPoint y: 42, distance: 23.0
click at [104, 42] on div "Kumar M" at bounding box center [114, 42] width 69 height 6
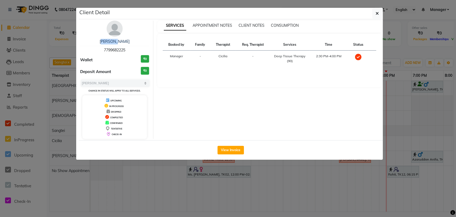
copy link "Kumar M"
click at [140, 39] on div "Kumar M" at bounding box center [114, 42] width 69 height 6
click at [114, 42] on link "Kumar M" at bounding box center [115, 41] width 30 height 5
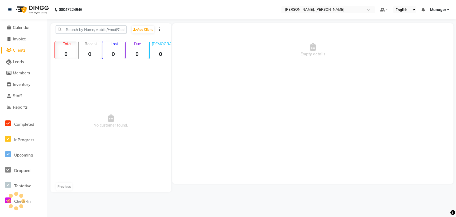
click at [114, 42] on div "Kumar M 7799682225 Wallet ₹0 Deposit Amount ₹0 Select MARK DONE UPCOMING Change…" at bounding box center [115, 53] width 78 height 118
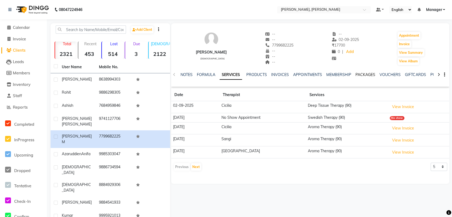
click at [360, 73] on link "PACKAGES" at bounding box center [365, 74] width 20 height 5
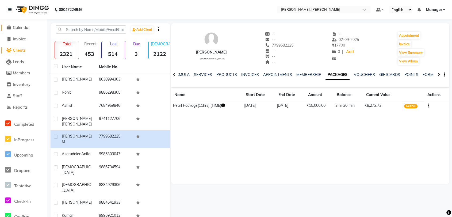
click at [17, 26] on span "Calendar" at bounding box center [21, 27] width 17 height 5
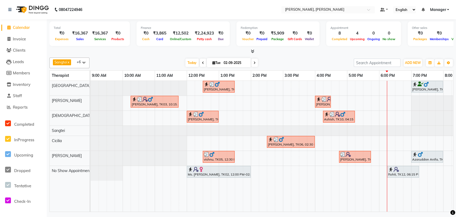
click at [325, 101] on img at bounding box center [324, 99] width 5 height 5
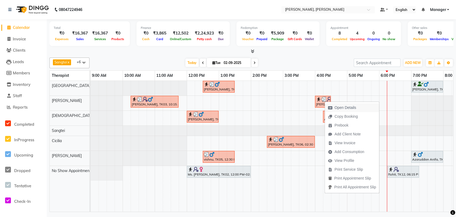
click at [339, 105] on span "Open Details" at bounding box center [346, 108] width 22 height 6
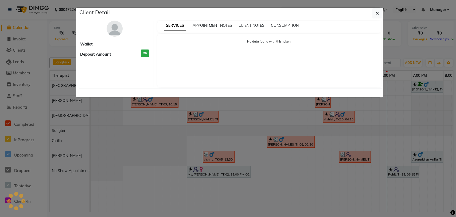
select select "3"
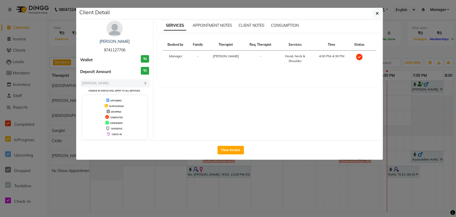
click at [125, 50] on span "9741127706" at bounding box center [114, 50] width 21 height 5
drag, startPoint x: 129, startPoint y: 49, endPoint x: 98, endPoint y: 48, distance: 30.8
click at [98, 48] on div "Vamseedhar Reedy 9741127706" at bounding box center [114, 46] width 69 height 14
copy span "9741127706"
drag, startPoint x: 135, startPoint y: 43, endPoint x: 89, endPoint y: 41, distance: 46.3
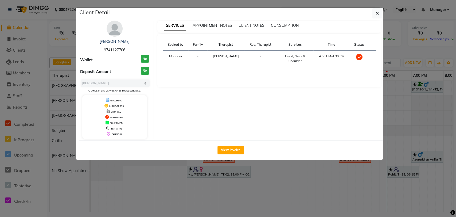
click at [91, 41] on div "Vamseedhar Reedy" at bounding box center [114, 42] width 69 height 6
click at [379, 14] on icon "button" at bounding box center [377, 13] width 3 height 4
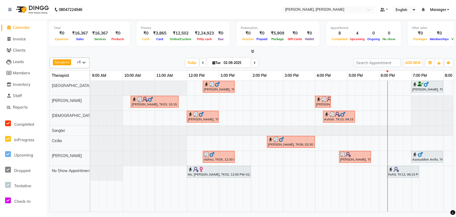
click at [330, 114] on img at bounding box center [332, 114] width 5 height 5
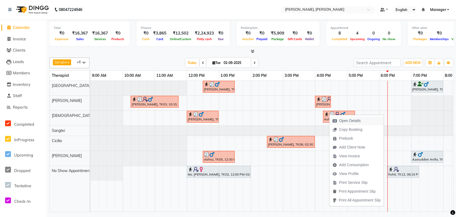
click at [344, 121] on span "Open Details" at bounding box center [350, 121] width 22 height 6
select select "3"
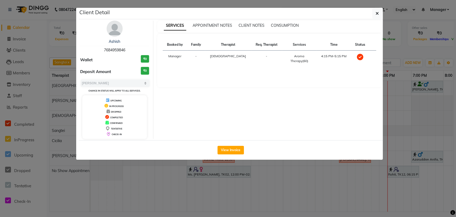
drag, startPoint x: 128, startPoint y: 50, endPoint x: 95, endPoint y: 49, distance: 33.4
click at [95, 49] on div "Ashish 7684959846" at bounding box center [114, 46] width 69 height 14
drag, startPoint x: 122, startPoint y: 40, endPoint x: 101, endPoint y: 39, distance: 21.2
click at [101, 39] on div "Ashish" at bounding box center [114, 42] width 69 height 6
click at [142, 38] on div "Ashish 7684959846 Wallet ₹0 Deposit Amount ₹0 Select MARK DONE UPCOMING Change …" at bounding box center [115, 80] width 78 height 118
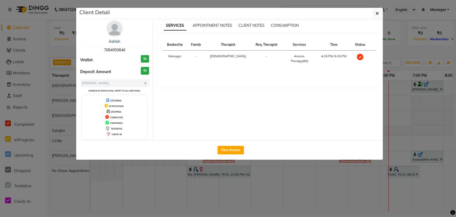
click at [138, 36] on div "Ashish 7684959846 Wallet ₹0 Deposit Amount ₹0 Select MARK DONE UPCOMING Change …" at bounding box center [115, 80] width 78 height 118
click at [116, 40] on link "Ashish" at bounding box center [114, 41] width 11 height 5
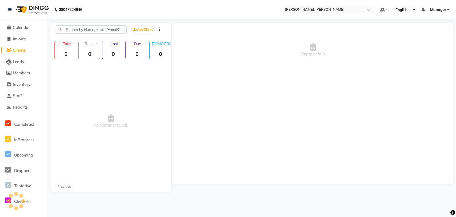
click at [116, 41] on div "Ashish 7684959846 Wallet ₹0 Deposit Amount ₹0 Select MARK DONE UPCOMING Change …" at bounding box center [115, 53] width 78 height 118
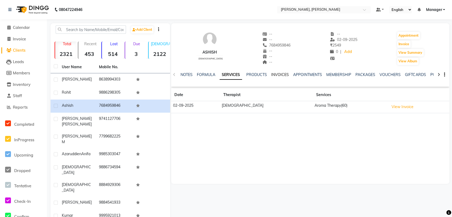
click at [280, 73] on link "INVOICES" at bounding box center [280, 74] width 18 height 5
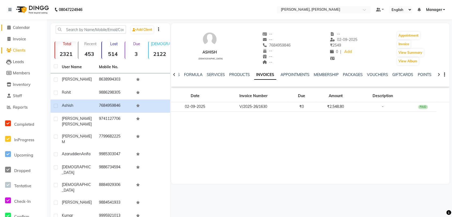
drag, startPoint x: 10, startPoint y: 27, endPoint x: 26, endPoint y: 30, distance: 16.4
click at [10, 27] on icon at bounding box center [8, 27] width 3 height 4
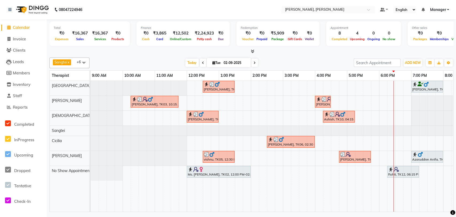
click at [347, 155] on img at bounding box center [348, 154] width 5 height 5
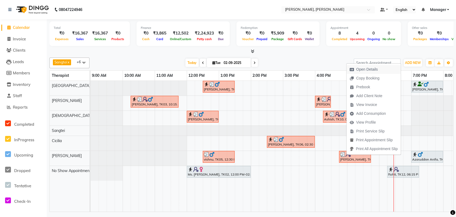
click at [365, 71] on span "Open Details" at bounding box center [367, 70] width 22 height 6
select select "3"
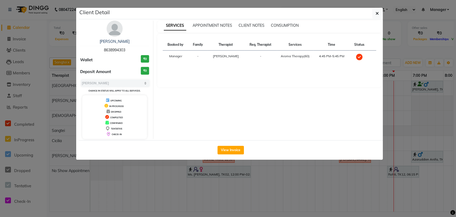
drag, startPoint x: 127, startPoint y: 48, endPoint x: 103, endPoint y: 51, distance: 23.7
click at [103, 51] on div "Rana 8638994303" at bounding box center [114, 46] width 69 height 14
drag, startPoint x: 126, startPoint y: 41, endPoint x: 95, endPoint y: 42, distance: 30.8
click at [95, 42] on div "[PERSON_NAME]" at bounding box center [114, 42] width 69 height 6
click at [377, 11] on icon "button" at bounding box center [377, 13] width 3 height 4
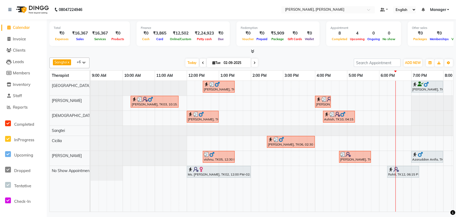
click at [419, 88] on div "Mayukh, TK01, 07:00 PM-08:00 PM, Swedish Therapy (60)" at bounding box center [427, 87] width 31 height 10
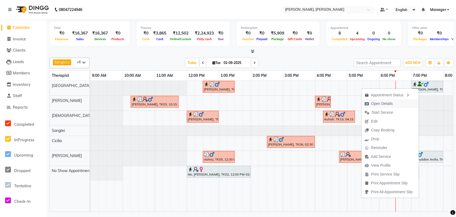
click at [394, 105] on button "Open Details" at bounding box center [390, 103] width 57 height 9
select select "7"
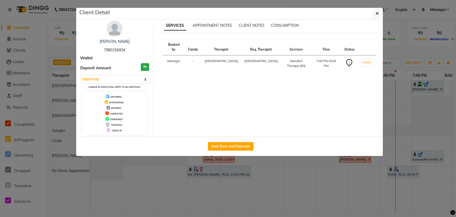
drag, startPoint x: 126, startPoint y: 49, endPoint x: 102, endPoint y: 50, distance: 24.9
click at [102, 50] on div "Mayukh 7980156934" at bounding box center [114, 46] width 69 height 14
drag, startPoint x: 124, startPoint y: 42, endPoint x: 101, endPoint y: 41, distance: 22.2
click at [101, 41] on div "[PERSON_NAME]" at bounding box center [114, 42] width 69 height 6
click at [380, 15] on button "button" at bounding box center [378, 13] width 10 height 10
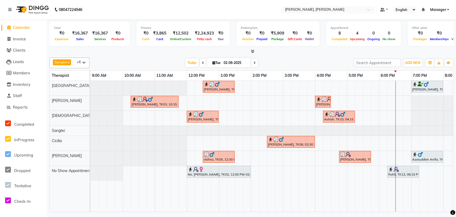
click at [227, 86] on div at bounding box center [219, 84] width 30 height 5
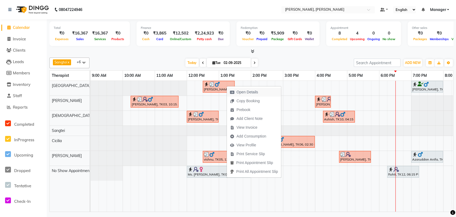
click at [249, 90] on span "Open Details" at bounding box center [248, 92] width 22 height 6
select select "3"
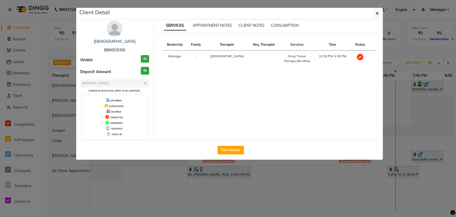
drag, startPoint x: 129, startPoint y: 49, endPoint x: 104, endPoint y: 49, distance: 24.6
click at [104, 49] on div "Vaibhav 8884929306" at bounding box center [114, 46] width 69 height 14
drag, startPoint x: 126, startPoint y: 42, endPoint x: 99, endPoint y: 40, distance: 27.1
click at [99, 40] on div "[DEMOGRAPHIC_DATA]" at bounding box center [114, 42] width 69 height 6
click at [152, 36] on div "Vaibhav 8884929306 Wallet ₹0 Deposit Amount ₹0 Select MARK DONE UPCOMING Change…" at bounding box center [115, 80] width 78 height 118
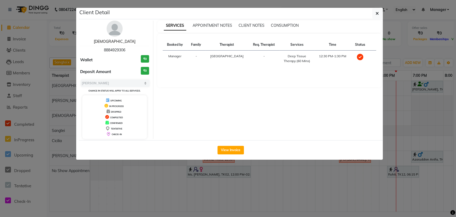
click at [121, 41] on link "[DEMOGRAPHIC_DATA]" at bounding box center [115, 41] width 42 height 5
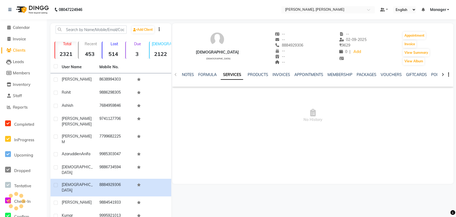
click at [121, 41] on div "Vaibhav 8884929306 Wallet ₹0 Deposit Amount ₹0 Select MARK DONE UPCOMING Change…" at bounding box center [115, 53] width 78 height 118
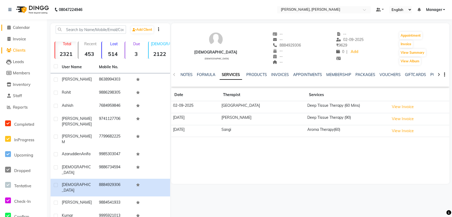
click at [29, 28] on span "Calendar" at bounding box center [21, 27] width 17 height 5
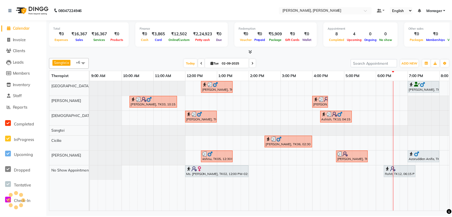
scroll to position [0, 54]
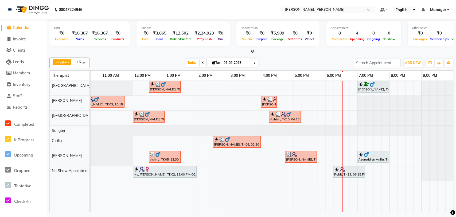
click at [155, 87] on div "[PERSON_NAME], TK07, 12:30 PM-01:30 PM, Deep Tissue Therapy (60 Mins)" at bounding box center [164, 87] width 31 height 10
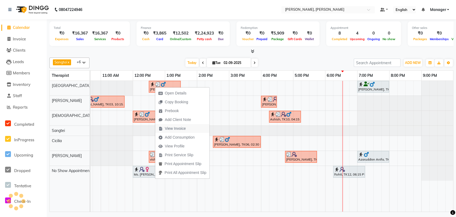
click at [176, 129] on span "View Invoice" at bounding box center [175, 129] width 21 height 6
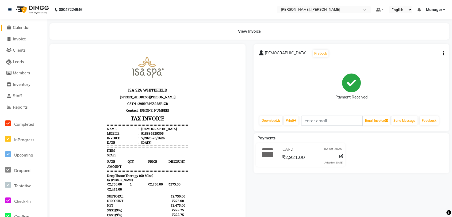
click at [21, 27] on span "Calendar" at bounding box center [21, 27] width 17 height 5
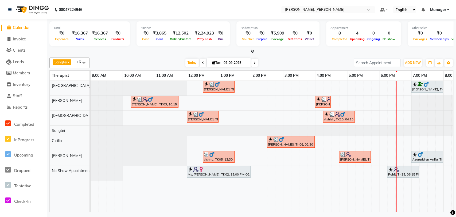
click at [204, 117] on div "[PERSON_NAME], TK04, 12:00 PM-01:00 PM, Deep Tissue Therapy (60 Mins)" at bounding box center [202, 117] width 31 height 10
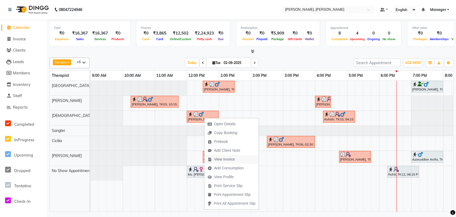
click at [223, 160] on span "View Invoice" at bounding box center [224, 159] width 21 height 6
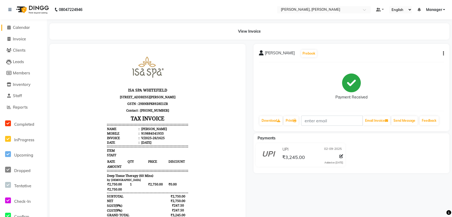
click at [19, 28] on span "Calendar" at bounding box center [21, 27] width 17 height 5
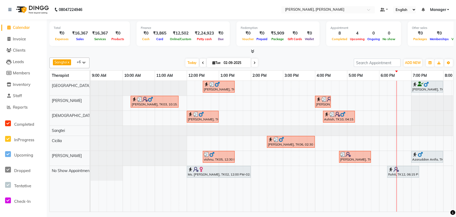
click at [224, 155] on div at bounding box center [219, 154] width 30 height 5
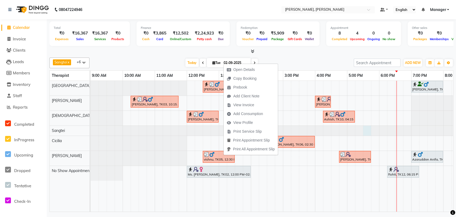
click at [91, 129] on div at bounding box center [91, 131] width 0 height 10
select select "63890"
select select "tentative"
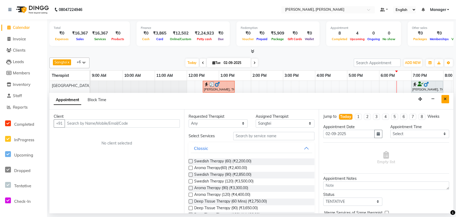
click at [449, 101] on button "Close" at bounding box center [446, 99] width 8 height 8
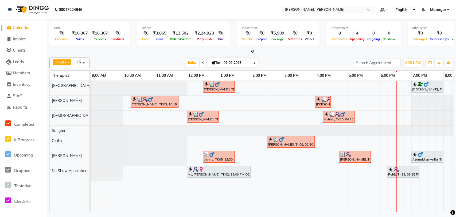
click at [344, 116] on img at bounding box center [342, 114] width 5 height 5
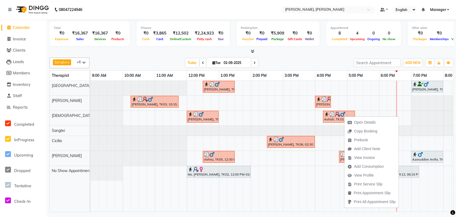
click at [363, 155] on span "View Invoice" at bounding box center [364, 158] width 21 height 6
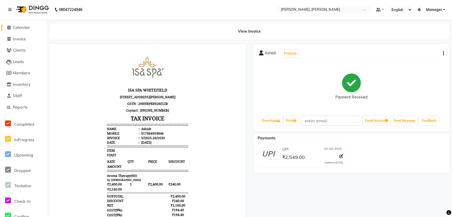
click at [18, 30] on span "Calendar" at bounding box center [21, 27] width 17 height 5
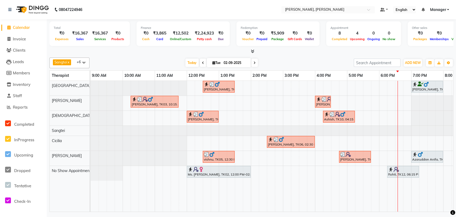
click at [424, 152] on div at bounding box center [428, 154] width 30 height 5
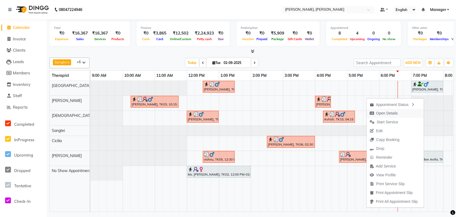
click at [400, 113] on button "Open Details" at bounding box center [395, 113] width 57 height 9
select select "7"
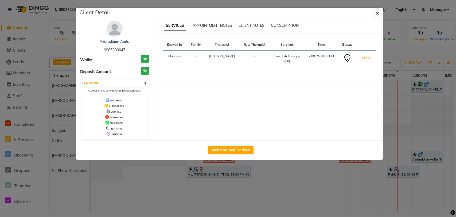
drag, startPoint x: 127, startPoint y: 50, endPoint x: 103, endPoint y: 52, distance: 24.4
click at [103, 52] on div "Azaruddien Anifa 9985303047" at bounding box center [114, 46] width 69 height 14
drag, startPoint x: 131, startPoint y: 41, endPoint x: 101, endPoint y: 44, distance: 30.9
click at [101, 44] on div "Azaruddien Anifa" at bounding box center [114, 42] width 69 height 6
click at [105, 61] on div "Wallet ₹0" at bounding box center [114, 60] width 69 height 10
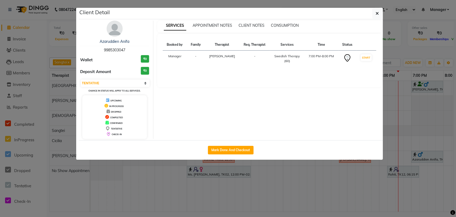
click at [111, 62] on div "Wallet ₹0" at bounding box center [114, 60] width 69 height 10
drag, startPoint x: 128, startPoint y: 48, endPoint x: 100, endPoint y: 49, distance: 27.3
click at [100, 49] on div "Azaruddien Anifa 9985303047" at bounding box center [114, 46] width 69 height 14
drag, startPoint x: 132, startPoint y: 40, endPoint x: 95, endPoint y: 39, distance: 36.1
click at [95, 39] on div "Azaruddien Anifa" at bounding box center [114, 42] width 69 height 6
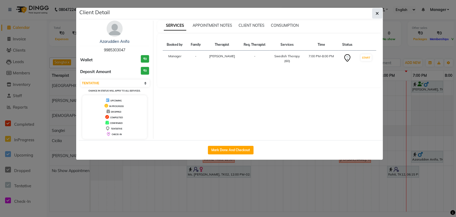
click at [375, 14] on button "button" at bounding box center [378, 13] width 10 height 10
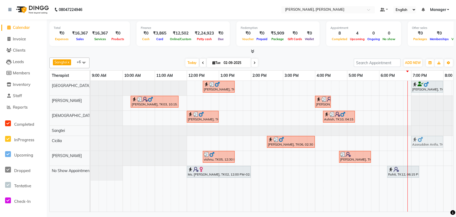
drag, startPoint x: 423, startPoint y: 159, endPoint x: 421, endPoint y: 150, distance: 8.9
click at [421, 150] on div "Vaibhav, TK07, 12:30 PM-01:30 PM, Deep Tissue Therapy (60 Mins) Mayukh, TK01, 0…" at bounding box center [299, 146] width 417 height 131
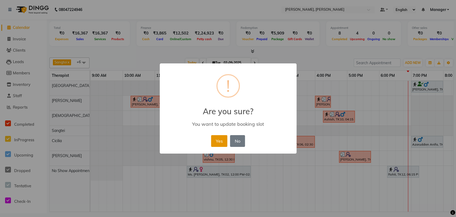
click at [216, 141] on button "Yes" at bounding box center [219, 141] width 16 height 12
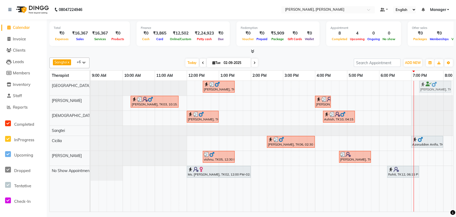
click at [91, 87] on div "Vaibhav, TK07, 12:30 PM-01:30 PM, Deep Tissue Therapy (60 Mins) Mayukh, TK01, 0…" at bounding box center [91, 88] width 0 height 15
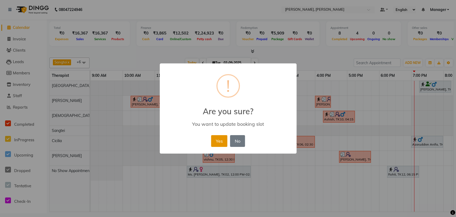
click at [221, 144] on button "Yes" at bounding box center [219, 141] width 16 height 12
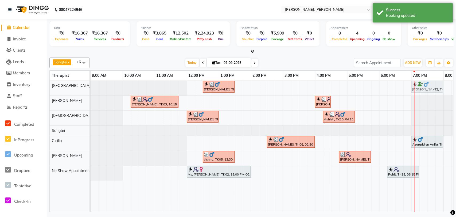
drag, startPoint x: 420, startPoint y: 83, endPoint x: 414, endPoint y: 84, distance: 6.2
click at [91, 84] on div "Vaibhav, TK07, 12:30 PM-01:30 PM, Deep Tissue Therapy (60 Mins) Mayukh, TK01, 0…" at bounding box center [91, 88] width 0 height 15
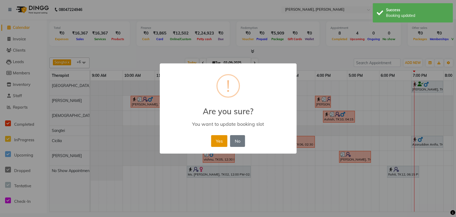
click at [220, 143] on button "Yes" at bounding box center [219, 141] width 16 height 12
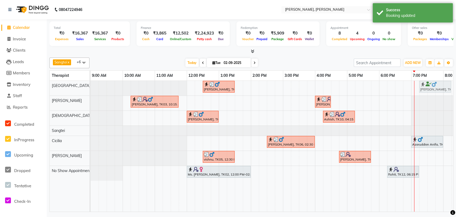
drag, startPoint x: 417, startPoint y: 85, endPoint x: 421, endPoint y: 85, distance: 4.0
click at [91, 85] on div "Vaibhav, TK07, 12:30 PM-01:30 PM, Deep Tissue Therapy (60 Mins) Mayukh, TK01, 0…" at bounding box center [91, 88] width 0 height 15
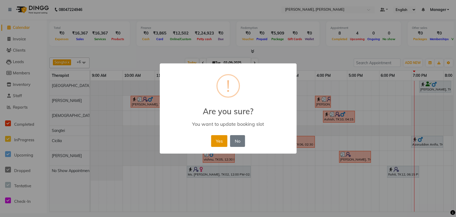
click at [218, 143] on button "Yes" at bounding box center [219, 141] width 16 height 12
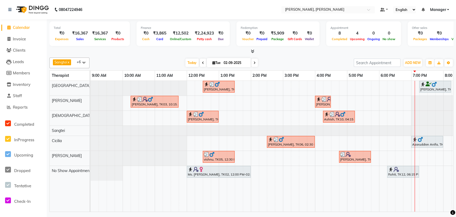
click at [436, 86] on img at bounding box center [434, 84] width 5 height 5
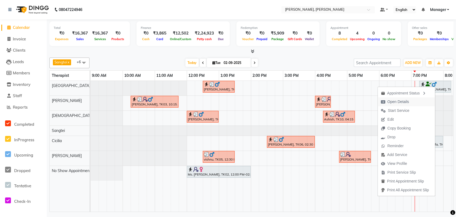
click at [405, 100] on span "Open Details" at bounding box center [399, 102] width 22 height 6
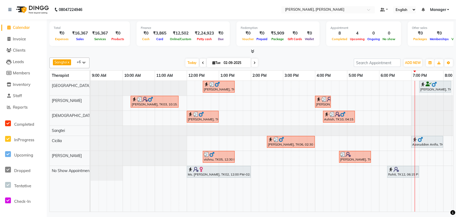
click at [438, 85] on div at bounding box center [436, 84] width 30 height 5
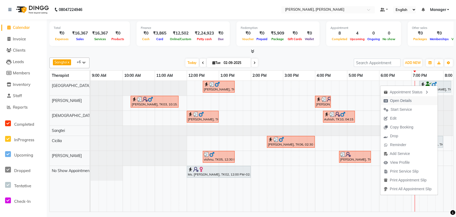
click at [398, 103] on span "Open Details" at bounding box center [401, 101] width 22 height 6
select select "7"
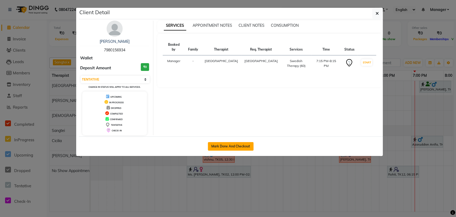
click at [224, 144] on button "Mark Done And Checkout" at bounding box center [231, 146] width 46 height 9
select select "service"
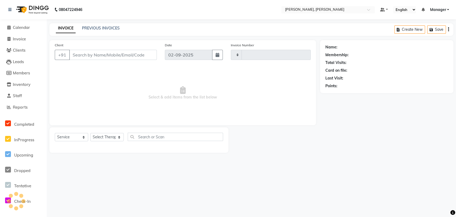
type input "1632"
select select "3"
select select "7301"
type input "7980156934"
select select "63061"
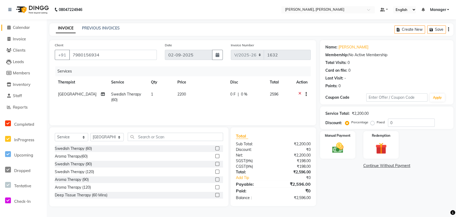
drag, startPoint x: 24, startPoint y: 29, endPoint x: 28, endPoint y: 30, distance: 4.7
click at [24, 29] on span "Calendar" at bounding box center [21, 27] width 17 height 5
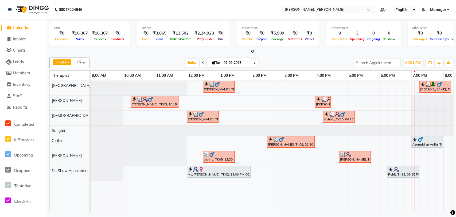
click at [428, 85] on img at bounding box center [428, 84] width 5 height 5
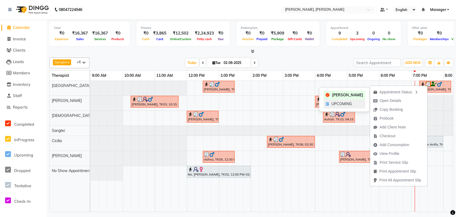
click at [338, 103] on span "UPCOMING" at bounding box center [342, 104] width 20 height 6
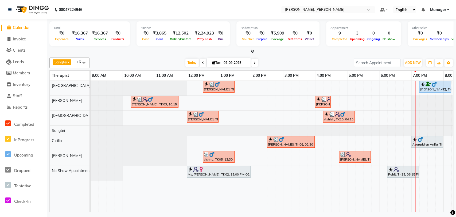
click at [438, 86] on div at bounding box center [436, 84] width 30 height 5
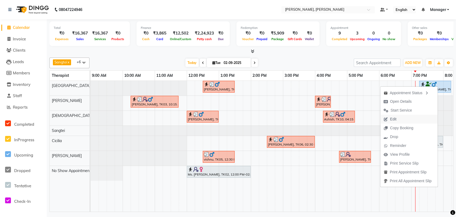
click at [390, 117] on span "Edit" at bounding box center [393, 119] width 6 height 6
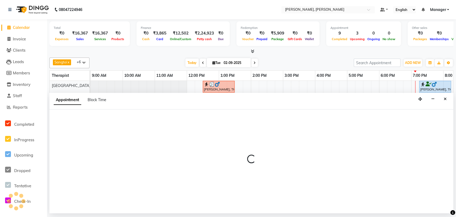
select select "tentative"
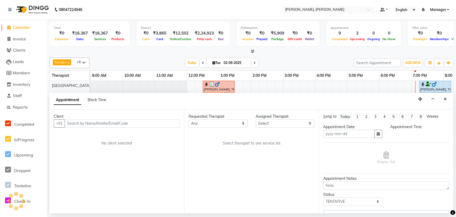
type input "02-09-2025"
select select "63061"
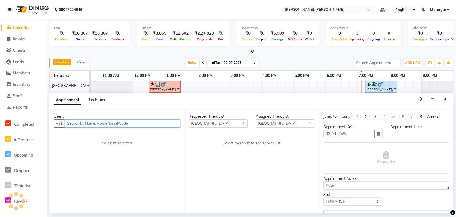
select select "upcoming"
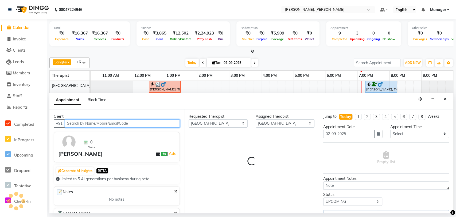
select select "3670"
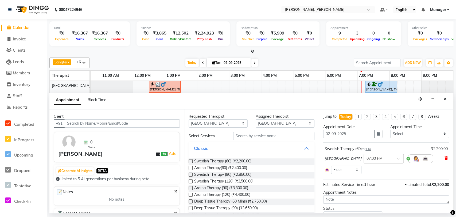
click at [445, 156] on span at bounding box center [446, 159] width 3 height 6
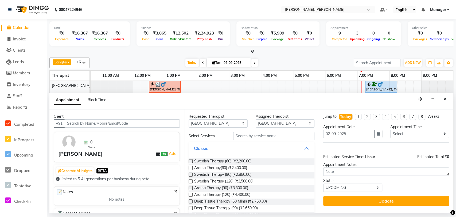
click at [190, 168] on label at bounding box center [191, 168] width 4 height 4
click at [190, 168] on input "checkbox" at bounding box center [190, 168] width 3 height 3
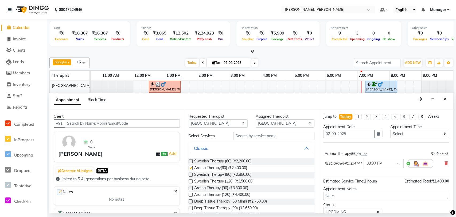
checkbox input "false"
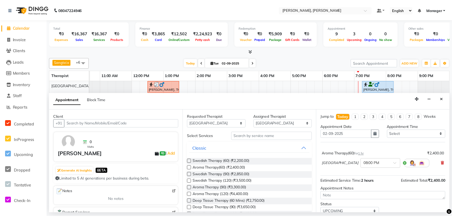
scroll to position [21, 0]
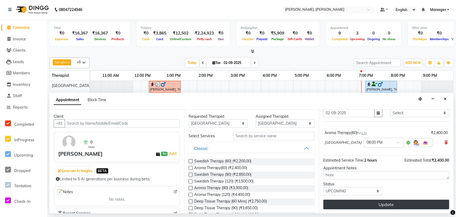
click at [368, 200] on button "Update" at bounding box center [387, 204] width 126 height 10
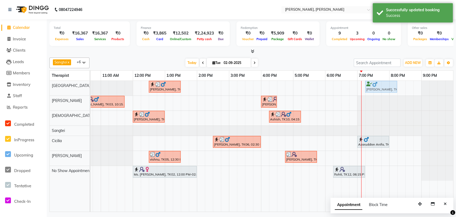
drag, startPoint x: 400, startPoint y: 89, endPoint x: 375, endPoint y: 92, distance: 25.0
click at [37, 92] on div "Vaibhav, TK07, 12:30 PM-01:30 PM, Deep Tissue Therapy (60 Mins) Mayukh, TK01, 0…" at bounding box center [37, 88] width 0 height 15
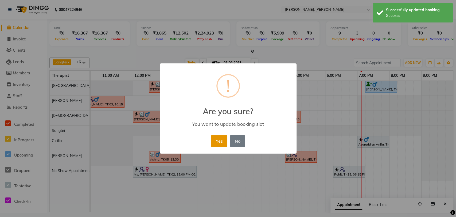
click at [214, 143] on button "Yes" at bounding box center [219, 141] width 16 height 12
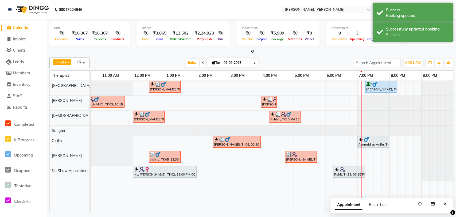
click at [379, 90] on div "[PERSON_NAME], TK01, 07:15 PM-08:15 PM, Aroma Therapy(60)" at bounding box center [381, 87] width 31 height 10
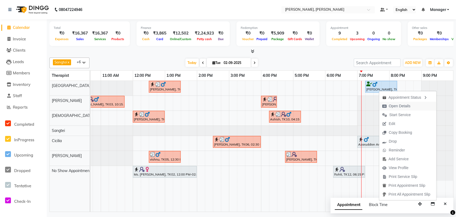
click at [395, 109] on span "Open Details" at bounding box center [396, 106] width 34 height 9
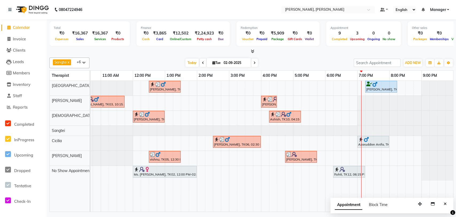
click at [381, 83] on div at bounding box center [382, 84] width 30 height 5
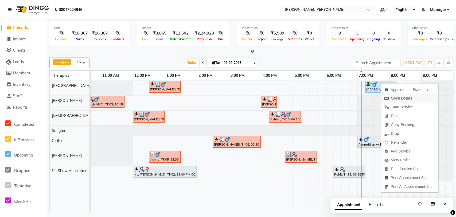
click at [394, 99] on span "Open Details" at bounding box center [402, 98] width 22 height 6
select select "5"
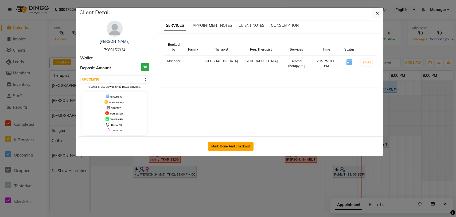
click at [233, 145] on button "Mark Done And Checkout" at bounding box center [231, 146] width 46 height 9
select select "service"
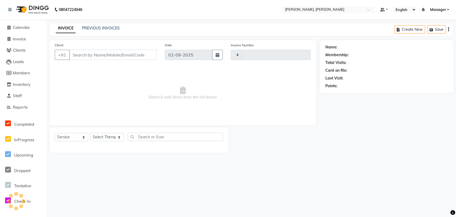
type input "1632"
select select "7301"
type input "7980156934"
select select "63061"
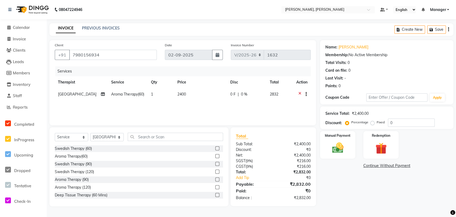
click at [251, 90] on td "0 F | 0 %" at bounding box center [247, 94] width 40 height 13
select select "63061"
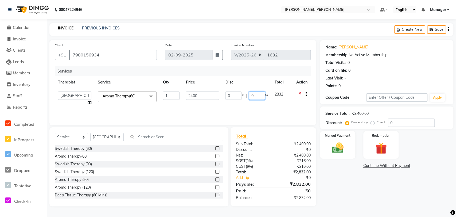
click at [256, 95] on input "0" at bounding box center [257, 95] width 16 height 8
type input "10"
click at [286, 151] on div "₹0" at bounding box center [294, 150] width 41 height 6
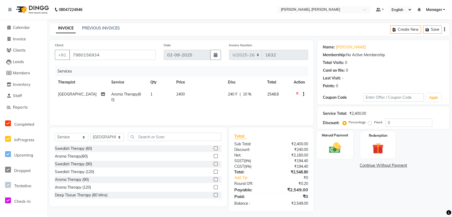
click at [331, 144] on img at bounding box center [334, 147] width 19 height 13
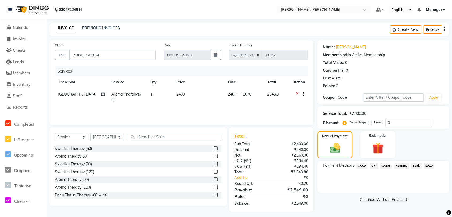
click at [360, 167] on span "CARD" at bounding box center [361, 166] width 11 height 6
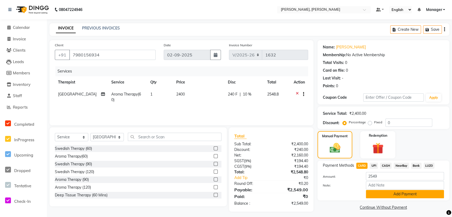
click at [400, 193] on button "Add Payment" at bounding box center [405, 194] width 78 height 8
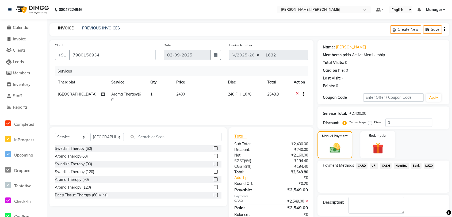
scroll to position [25, 0]
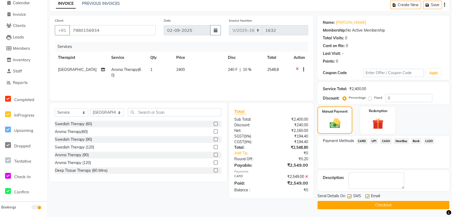
click at [373, 203] on button "Checkout" at bounding box center [383, 205] width 132 height 8
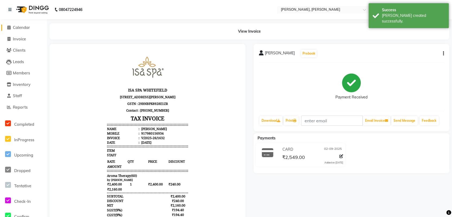
click at [29, 27] on span "Calendar" at bounding box center [21, 27] width 17 height 5
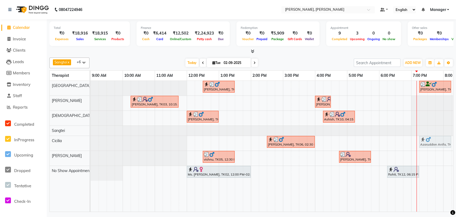
drag, startPoint x: 420, startPoint y: 140, endPoint x: 424, endPoint y: 140, distance: 4.0
click at [91, 140] on div "Kumar M, TK06, 02:30 PM-04:00 PM, Deep Tissue Therapy (90) Azaruddien Anifa, TK…" at bounding box center [91, 143] width 0 height 15
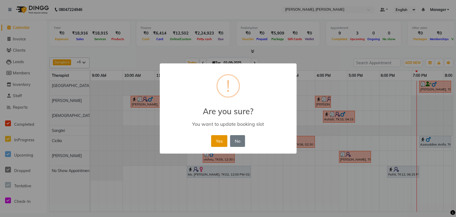
click at [216, 145] on button "Yes" at bounding box center [219, 141] width 16 height 12
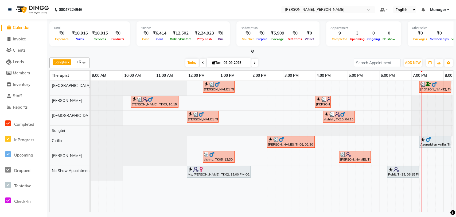
click at [440, 139] on div at bounding box center [436, 139] width 30 height 5
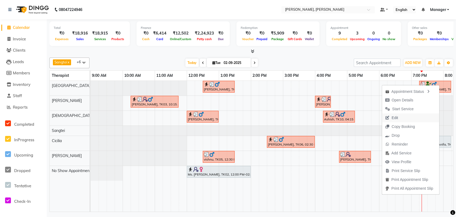
click at [398, 116] on span "Edit" at bounding box center [391, 117] width 19 height 9
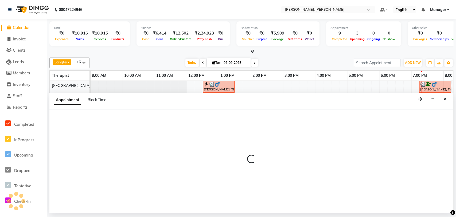
select select "tentative"
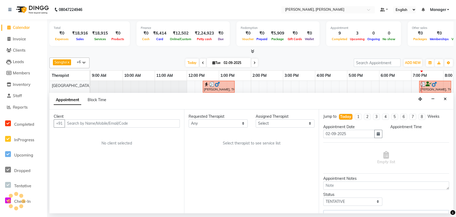
select select "86016"
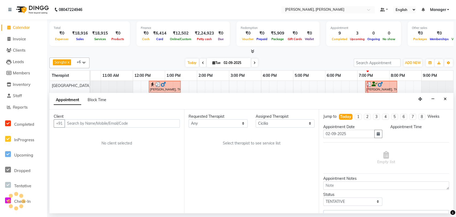
select select "3741"
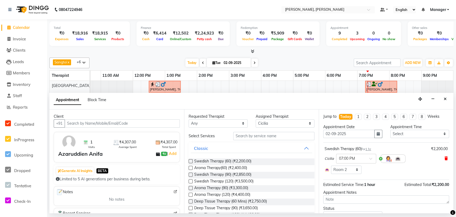
click at [445, 159] on icon at bounding box center [446, 158] width 3 height 4
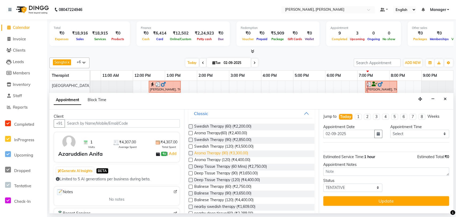
scroll to position [59, 0]
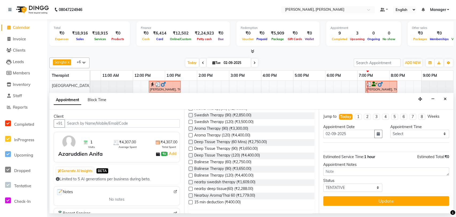
click at [191, 141] on label at bounding box center [191, 142] width 4 height 4
click at [191, 141] on input "checkbox" at bounding box center [190, 142] width 3 height 3
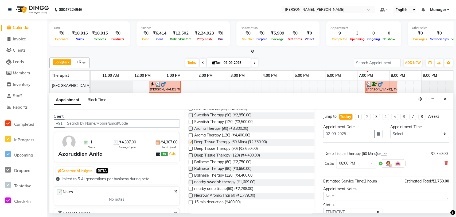
checkbox input "false"
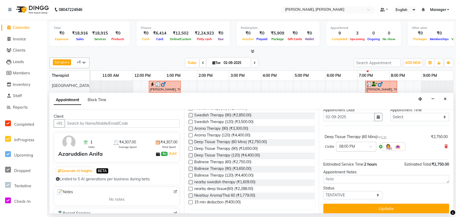
scroll to position [21, 0]
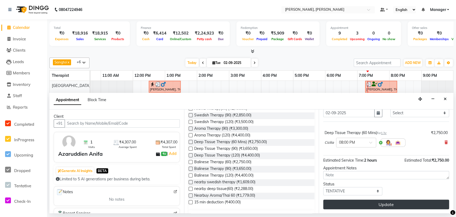
click at [372, 203] on button "Update" at bounding box center [387, 204] width 126 height 10
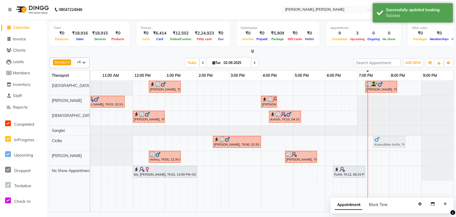
drag, startPoint x: 400, startPoint y: 144, endPoint x: 383, endPoint y: 147, distance: 17.4
click at [37, 147] on div "Kumar M, TK06, 02:30 PM-04:00 PM, Deep Tissue Therapy (90) Azaruddien Anifa, TK…" at bounding box center [37, 143] width 0 height 15
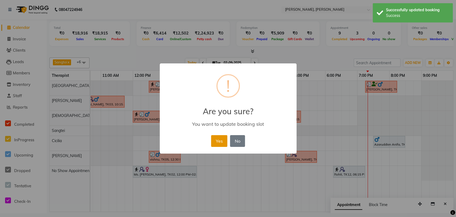
click at [225, 143] on button "Yes" at bounding box center [219, 141] width 16 height 12
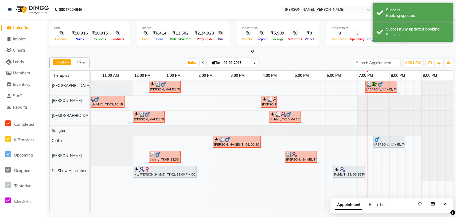
click at [384, 141] on div at bounding box center [390, 139] width 30 height 5
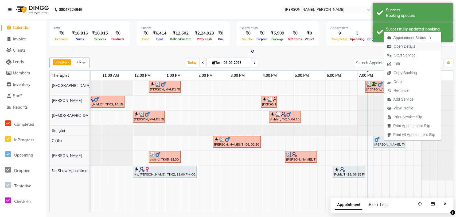
click at [403, 47] on span "Open Details" at bounding box center [405, 47] width 22 height 6
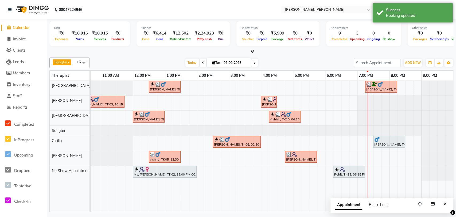
click at [394, 144] on div "[PERSON_NAME], TK08, 07:30 PM-08:30 PM, Deep Tissue Therapy (60 Mins)" at bounding box center [389, 142] width 31 height 10
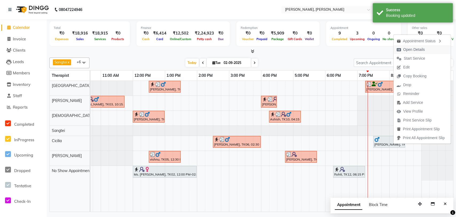
click at [423, 48] on span "Open Details" at bounding box center [415, 50] width 22 height 6
select select "7"
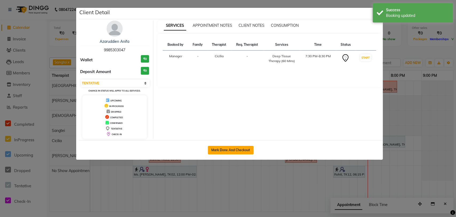
click at [223, 149] on button "Mark Done And Checkout" at bounding box center [231, 150] width 46 height 9
select select "7301"
select select "service"
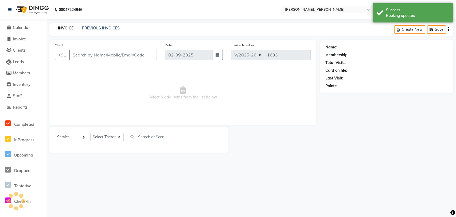
select select "3"
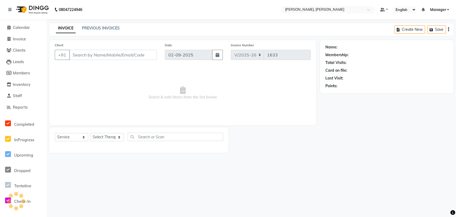
type input "9985303047"
select select "86016"
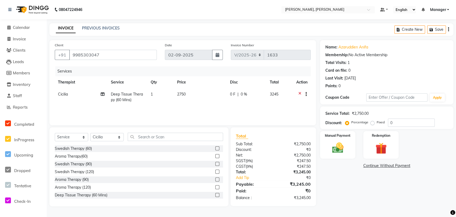
click at [243, 93] on span "0 %" at bounding box center [244, 94] width 6 height 6
select select "86016"
click at [19, 28] on span "Calendar" at bounding box center [21, 27] width 17 height 5
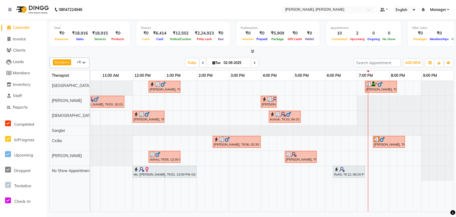
click at [383, 141] on div at bounding box center [389, 139] width 30 height 5
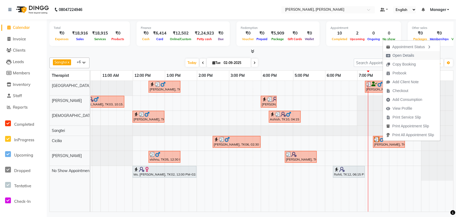
click at [403, 55] on span "Open Details" at bounding box center [404, 56] width 22 height 6
select select "3"
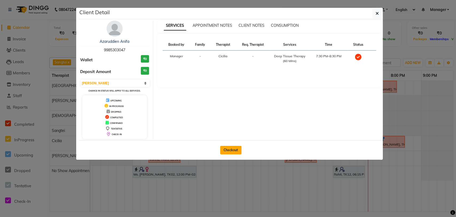
click at [229, 148] on button "Checkout" at bounding box center [230, 150] width 21 height 9
select select "service"
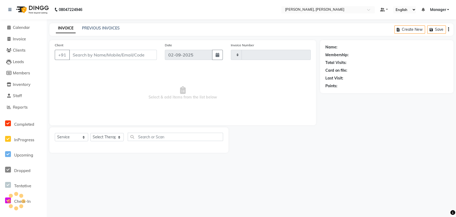
type input "1633"
select select "7301"
type input "9985303047"
select select "86016"
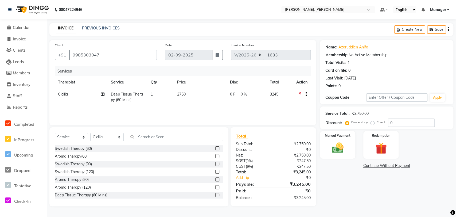
click at [245, 94] on span "0 %" at bounding box center [244, 94] width 6 height 6
select select "86016"
click at [256, 95] on input "0" at bounding box center [257, 95] width 16 height 8
type input "20"
click at [271, 185] on div "Payable:" at bounding box center [252, 184] width 41 height 6
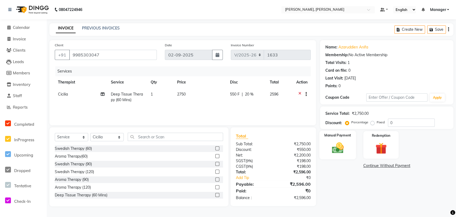
click at [341, 148] on img at bounding box center [337, 148] width 19 height 14
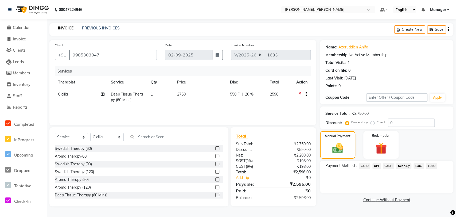
click at [364, 166] on span "CARD" at bounding box center [364, 166] width 11 height 6
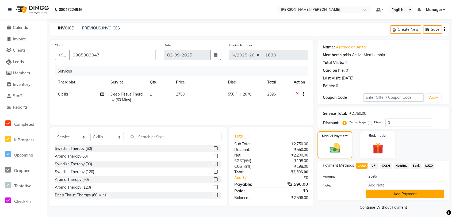
click at [377, 191] on button "Add Payment" at bounding box center [405, 194] width 78 height 8
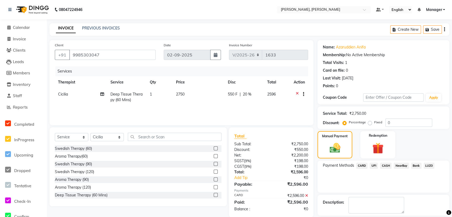
scroll to position [25, 0]
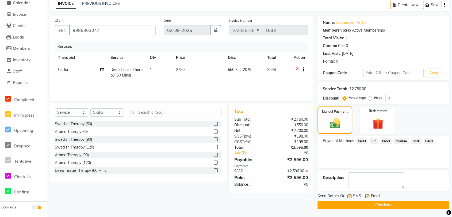
click at [364, 203] on button "Checkout" at bounding box center [383, 205] width 132 height 8
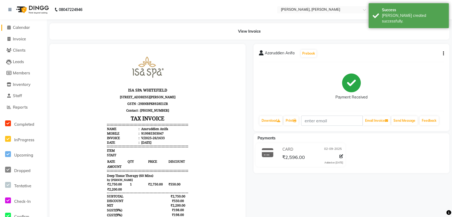
click at [19, 26] on span "Calendar" at bounding box center [21, 27] width 17 height 5
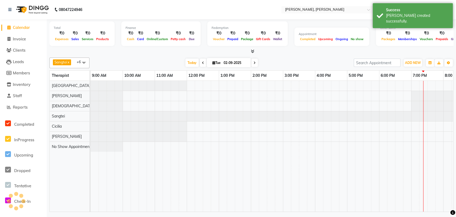
scroll to position [0, 54]
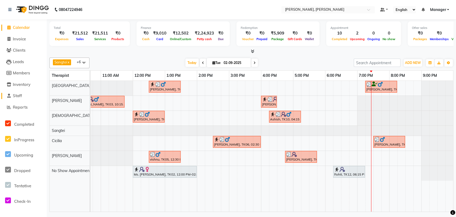
click at [21, 96] on span "Staff" at bounding box center [17, 95] width 9 height 5
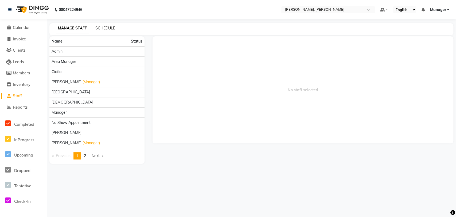
click at [110, 27] on link "SCHEDULE" at bounding box center [105, 28] width 20 height 5
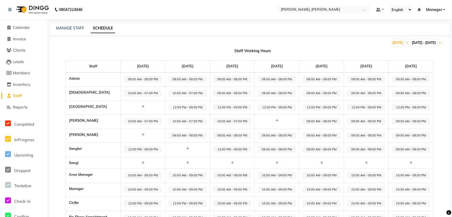
click at [19, 30] on li "Calendar" at bounding box center [23, 27] width 47 height 11
click at [21, 27] on span "Calendar" at bounding box center [21, 27] width 17 height 5
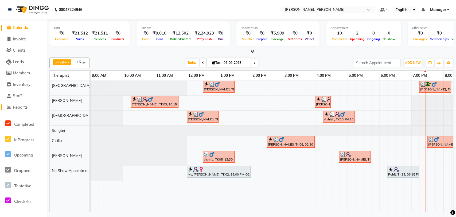
click at [21, 108] on span "Reports" at bounding box center [20, 107] width 15 height 5
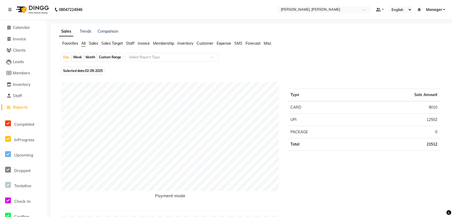
click at [132, 42] on span "Staff" at bounding box center [130, 43] width 9 height 5
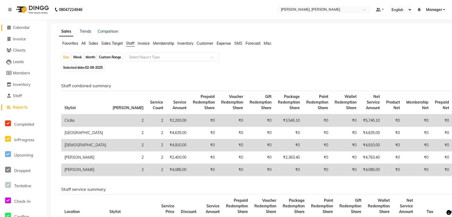
click at [15, 28] on span "Calendar" at bounding box center [21, 27] width 17 height 5
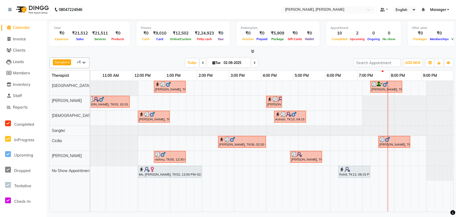
scroll to position [0, 59]
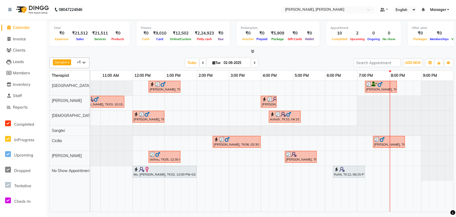
click at [252, 63] on span at bounding box center [255, 63] width 6 height 8
type input "03-09-2025"
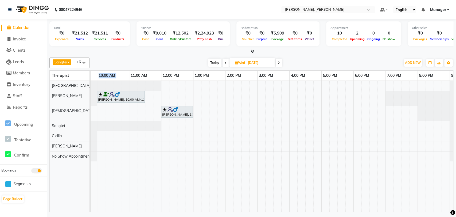
scroll to position [0, 0]
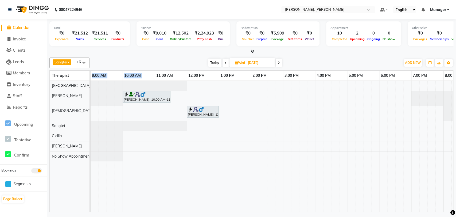
drag, startPoint x: 101, startPoint y: 74, endPoint x: 90, endPoint y: 75, distance: 11.3
click at [90, 75] on tr "Therapist 9:00 AM 10:00 AM 11:00 AM 12:00 PM 1:00 PM 2:00 PM 3:00 PM 4:00 PM 5:…" at bounding box center [252, 76] width 404 height 10
click at [131, 54] on div "Total ₹0 Expenses ₹21,512 Sales ₹21,511 Services ₹0 Products Finance ₹0 Cash ₹9…" at bounding box center [252, 116] width 410 height 194
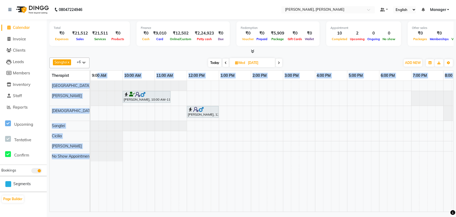
drag, startPoint x: 98, startPoint y: 75, endPoint x: 125, endPoint y: 82, distance: 27.3
click at [125, 82] on table "Therapist 9:00 AM 10:00 AM 11:00 AM 12:00 PM 1:00 PM 2:00 PM 3:00 PM 4:00 PM 5:…" at bounding box center [251, 140] width 404 height 141
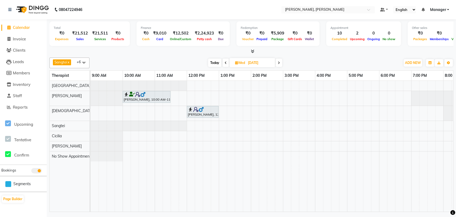
click at [127, 67] on div "Sangtei x No Show Appointment x Ziri Lalnunziri x Gospel x Florence x Cicilia x…" at bounding box center [251, 62] width 404 height 11
click at [193, 107] on img at bounding box center [190, 109] width 5 height 5
click at [227, 121] on span "Open Details" at bounding box center [210, 122] width 34 height 9
select select "7"
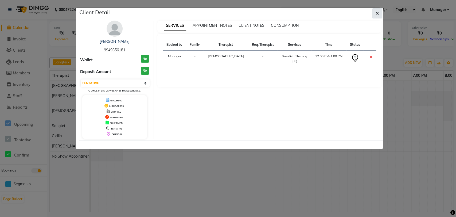
click at [378, 12] on icon "button" at bounding box center [377, 13] width 3 height 4
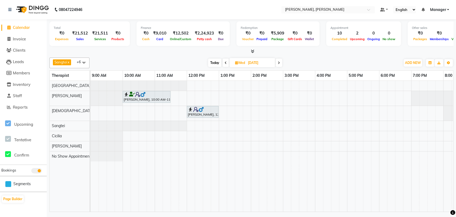
click at [210, 108] on div at bounding box center [203, 109] width 30 height 5
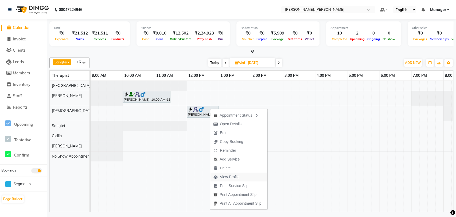
click at [229, 175] on span "View Profile" at bounding box center [230, 177] width 20 height 6
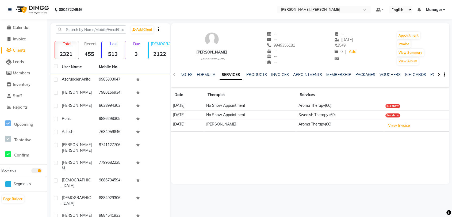
click at [7, 32] on li "Calendar" at bounding box center [23, 27] width 47 height 11
click at [8, 30] on span at bounding box center [9, 28] width 8 height 6
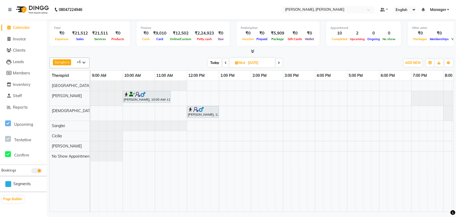
click at [128, 98] on div "kumar, 10:00 AM-11:30 AM, Balinese Therapy (90)" at bounding box center [146, 97] width 47 height 10
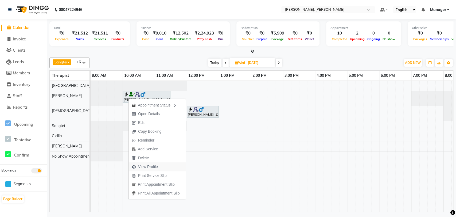
click at [137, 168] on span "View Profile" at bounding box center [145, 166] width 33 height 9
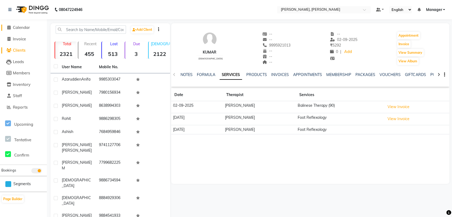
click at [15, 29] on span "Calendar" at bounding box center [21, 27] width 17 height 5
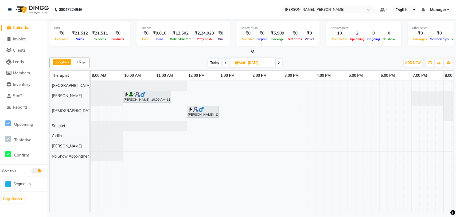
click at [140, 97] on div "kumar, 10:00 AM-11:30 AM, Balinese Therapy (90)" at bounding box center [146, 97] width 47 height 10
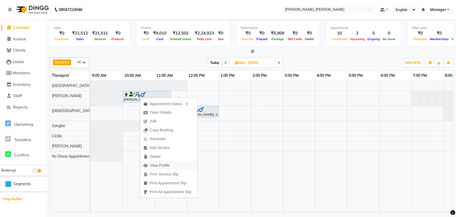
click at [160, 162] on span "View Profile" at bounding box center [156, 165] width 33 height 9
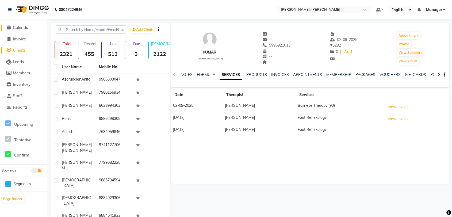
click at [11, 30] on span at bounding box center [9, 28] width 8 height 6
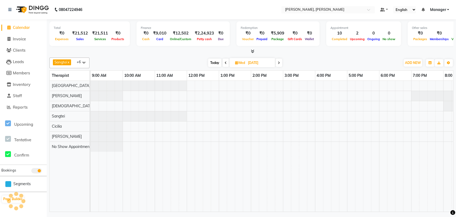
scroll to position [0, 54]
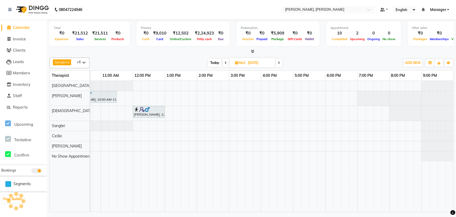
click at [223, 64] on span at bounding box center [226, 63] width 6 height 8
type input "02-09-2025"
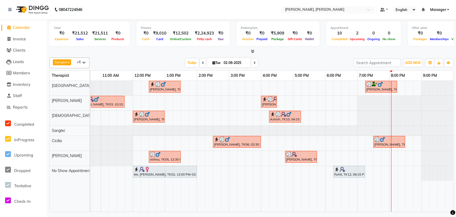
click at [163, 89] on div "[PERSON_NAME], TK07, 12:30 PM-01:30 PM, Deep Tissue Therapy (60 Mins)" at bounding box center [164, 87] width 31 height 10
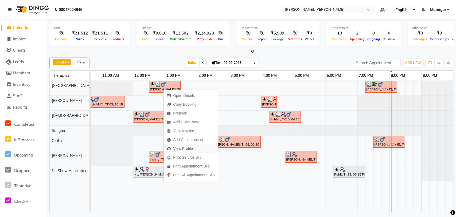
click at [175, 147] on span "View Profile" at bounding box center [183, 149] width 20 height 6
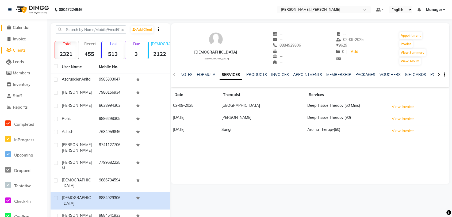
click at [21, 26] on span "Calendar" at bounding box center [21, 27] width 17 height 5
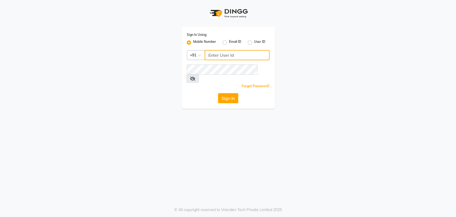
click at [225, 56] on input "Username" at bounding box center [237, 55] width 65 height 10
type input "8861636826"
click at [226, 93] on button "Sign In" at bounding box center [228, 98] width 20 height 10
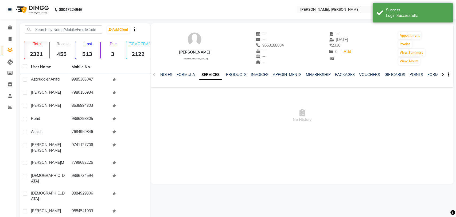
select select "en"
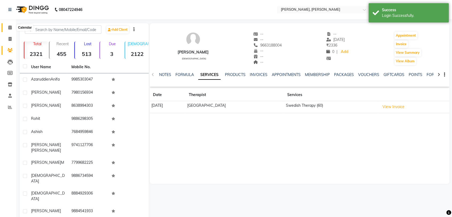
click at [6, 30] on span at bounding box center [9, 28] width 9 height 6
